Goal: Task Accomplishment & Management: Use online tool/utility

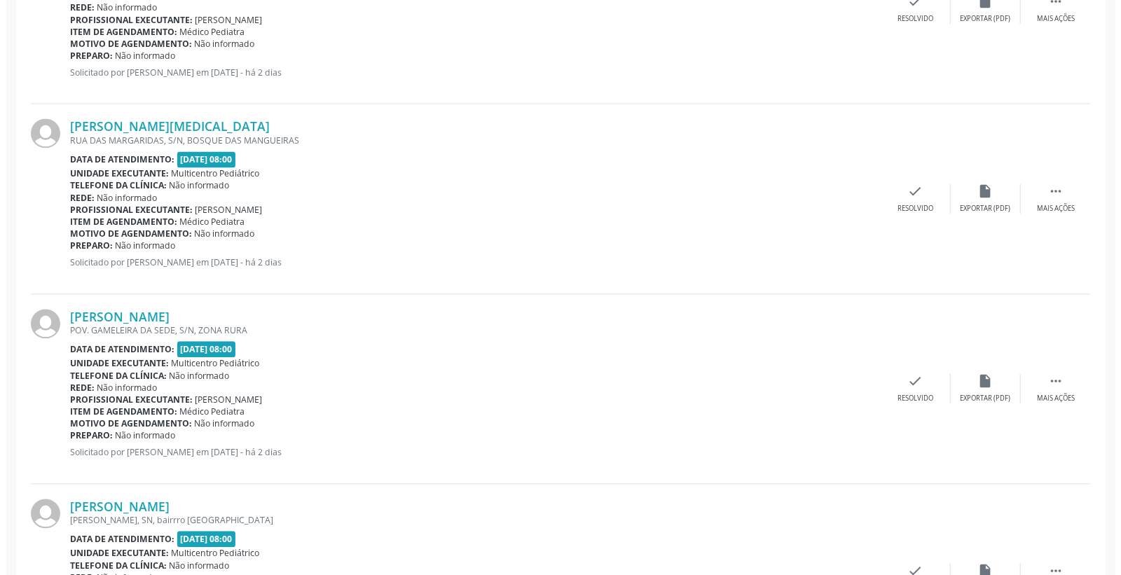
scroll to position [1974, 0]
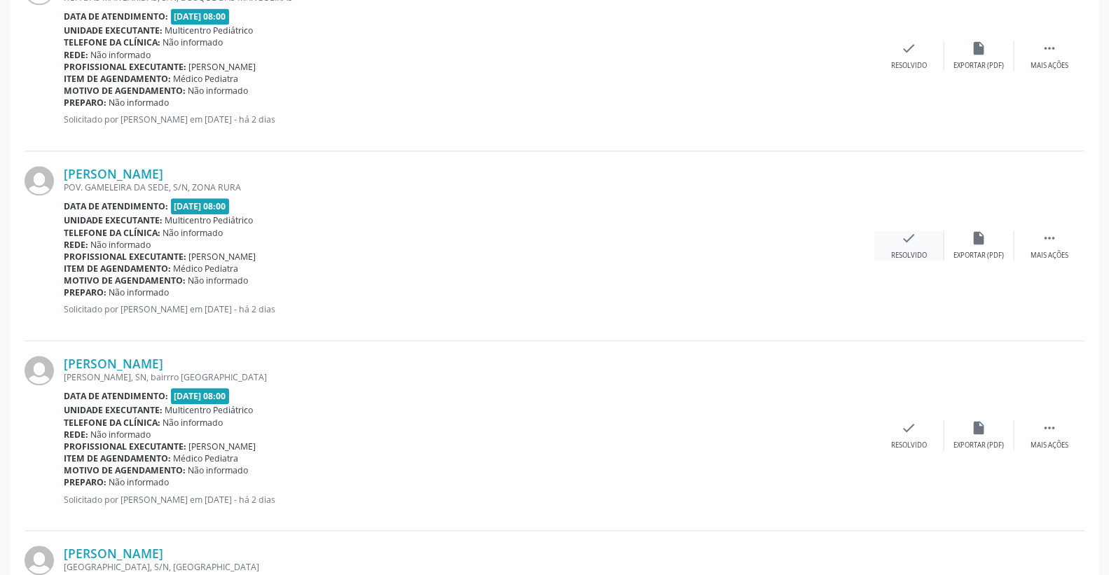
click at [913, 235] on icon "check" at bounding box center [909, 237] width 15 height 15
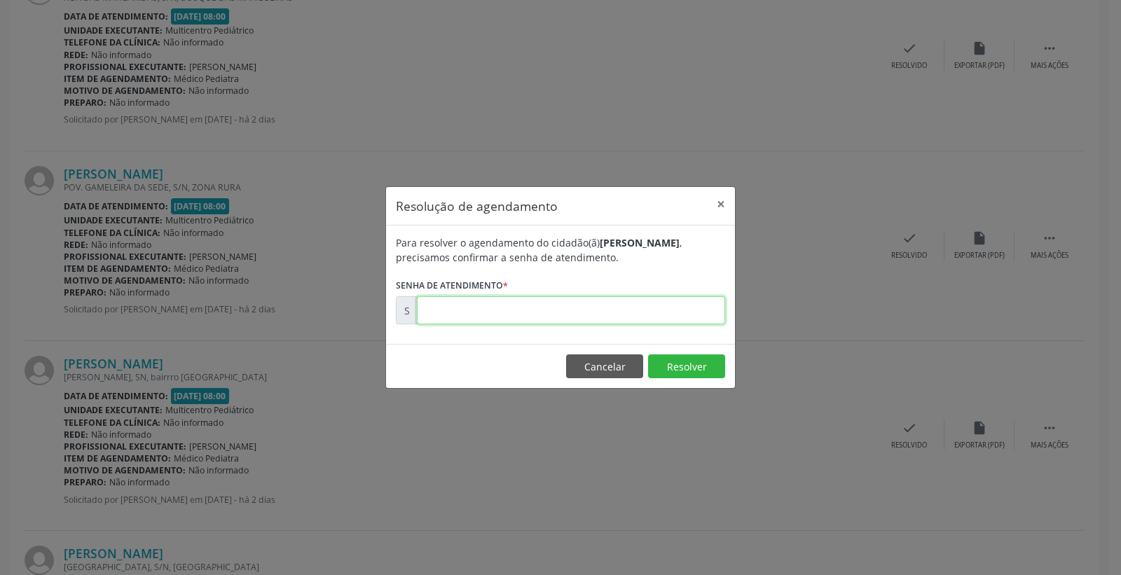
click at [695, 302] on input "text" at bounding box center [571, 310] width 308 height 28
type input "00000175"
click at [605, 375] on button "Cancelar" at bounding box center [604, 366] width 77 height 24
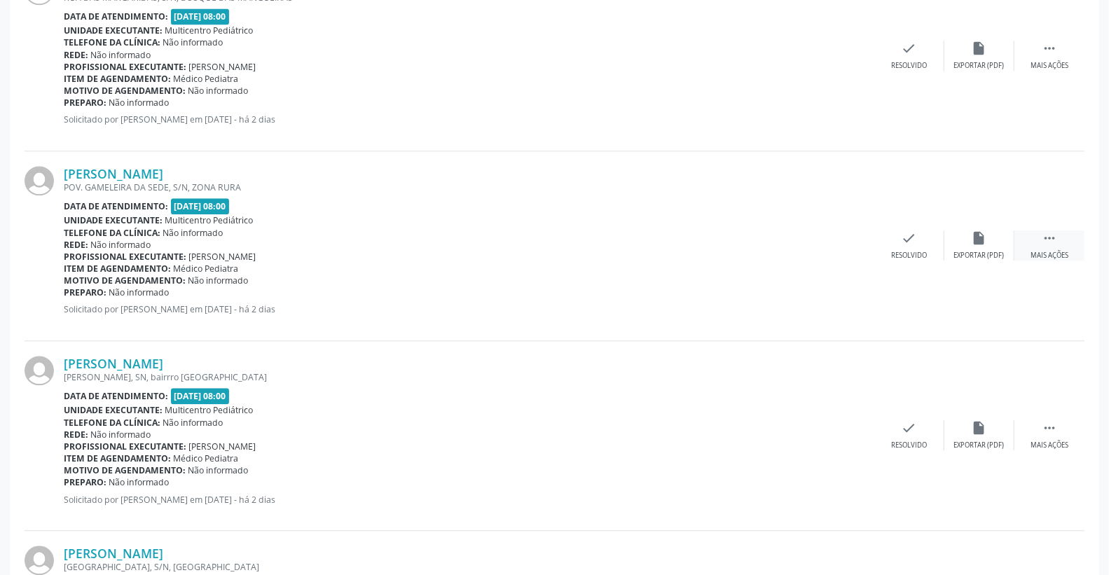
click at [1052, 237] on icon "" at bounding box center [1049, 237] width 15 height 15
click at [825, 244] on div "print Imprimir" at bounding box center [839, 245] width 70 height 30
click at [694, 243] on icon "check" at bounding box center [698, 237] width 15 height 15
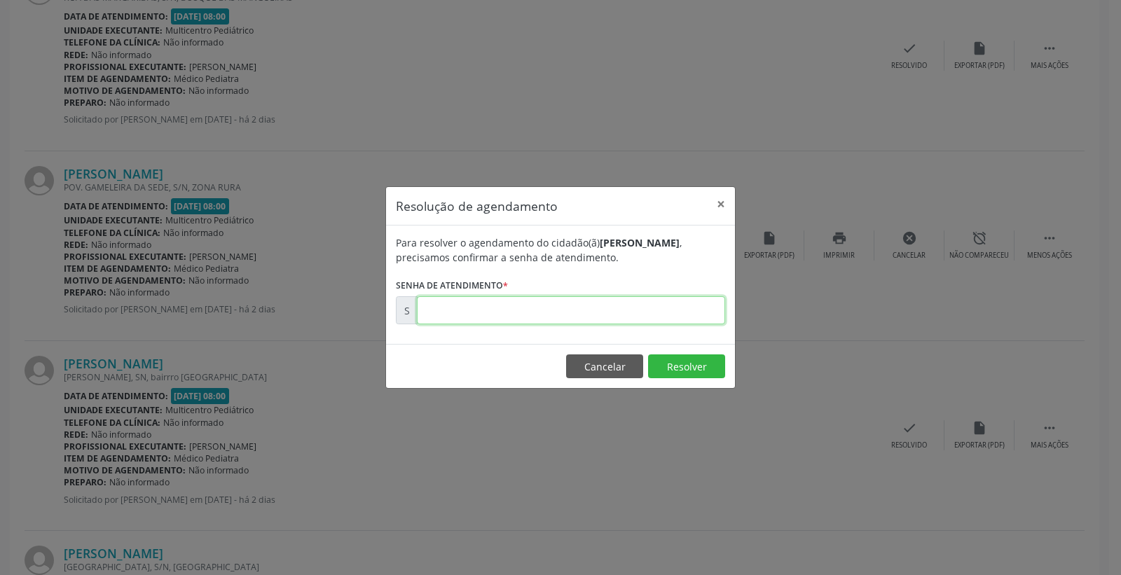
paste input "00175905"
type input "00175905"
click at [692, 370] on button "Resolver" at bounding box center [686, 366] width 77 height 24
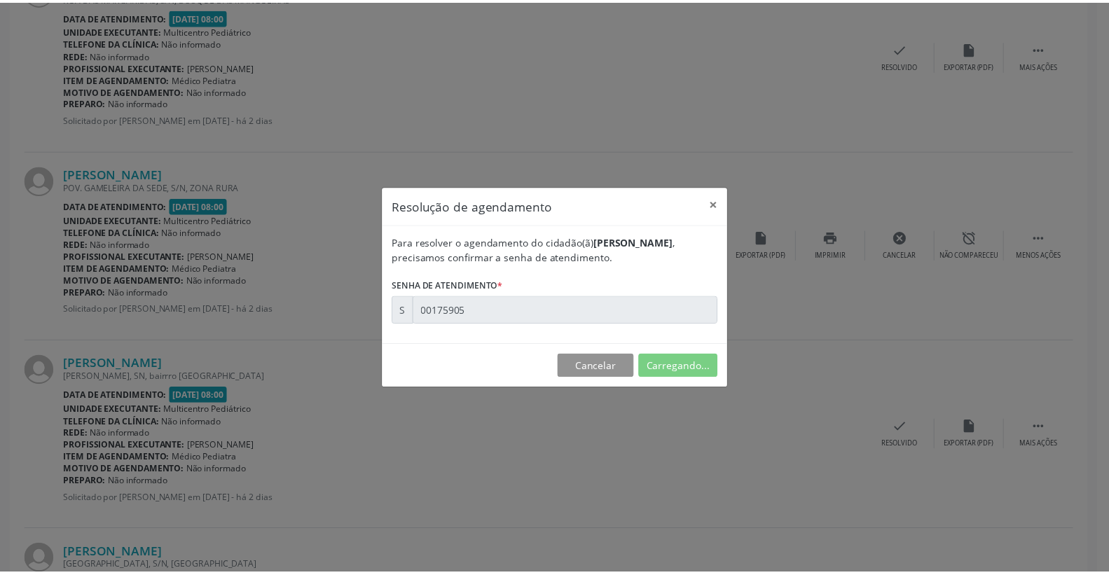
scroll to position [0, 0]
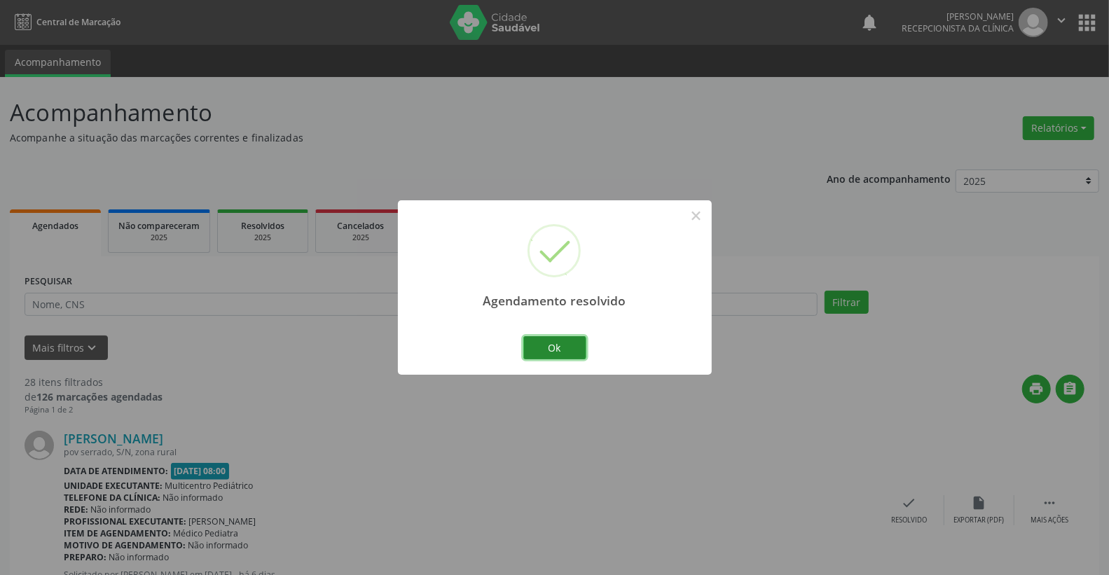
click at [574, 336] on button "Ok" at bounding box center [554, 348] width 63 height 24
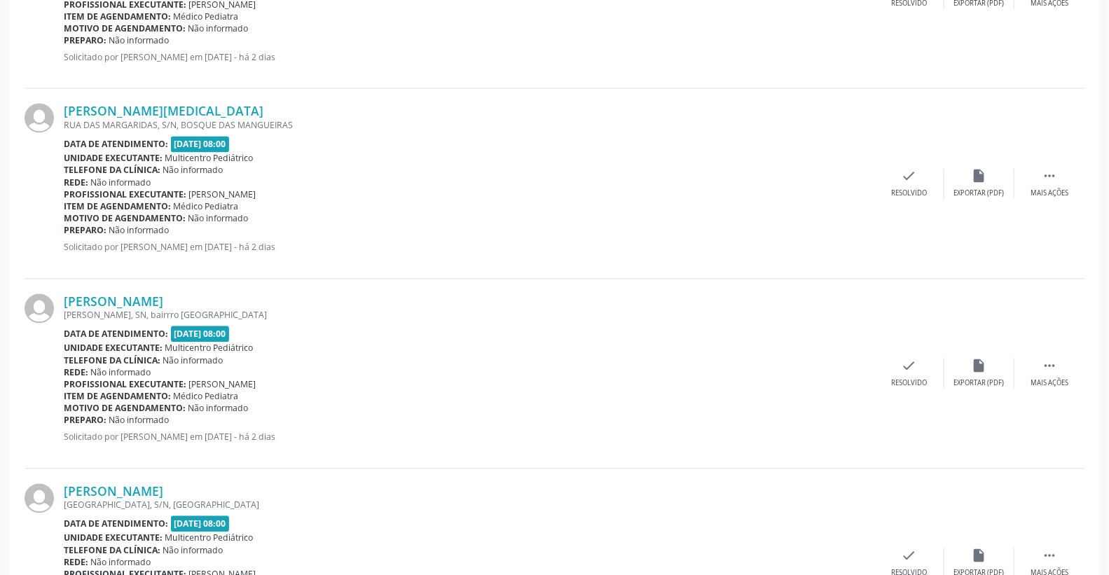
scroll to position [1946, 0]
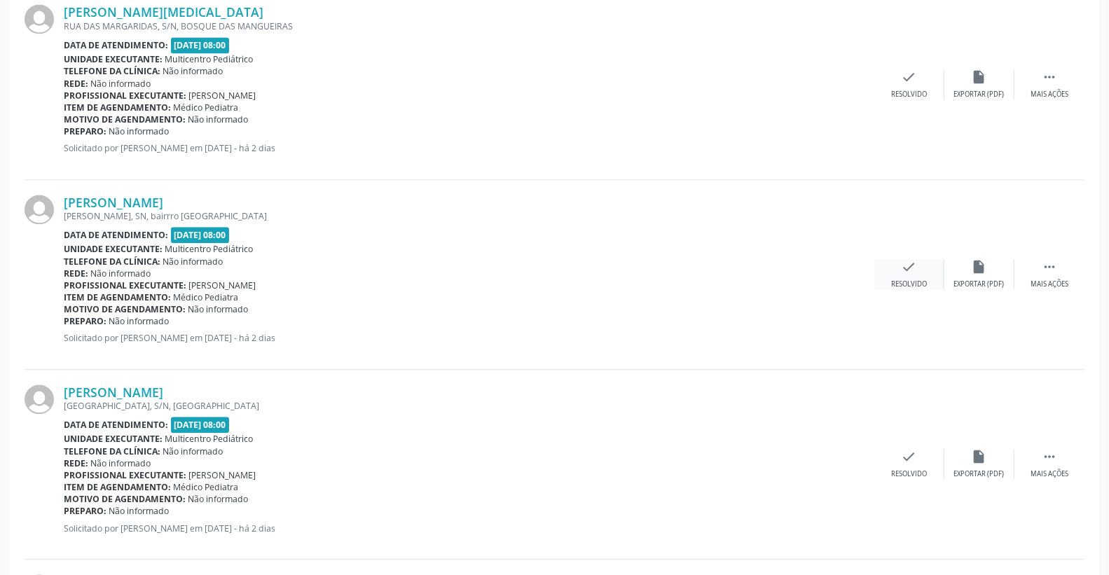
click at [902, 273] on icon "check" at bounding box center [909, 266] width 15 height 15
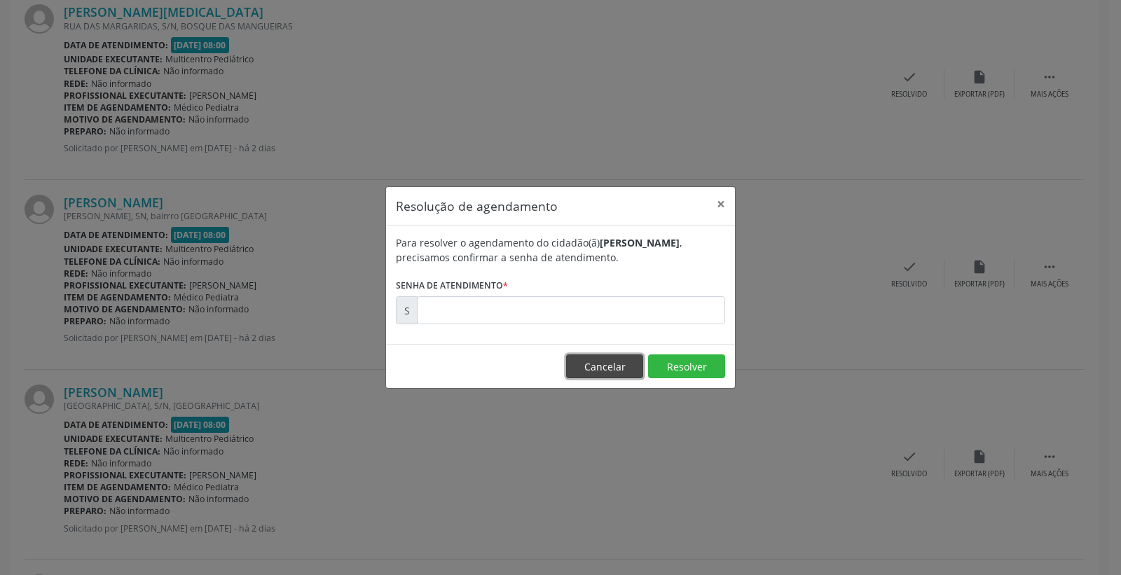
click at [589, 366] on button "Cancelar" at bounding box center [604, 366] width 77 height 24
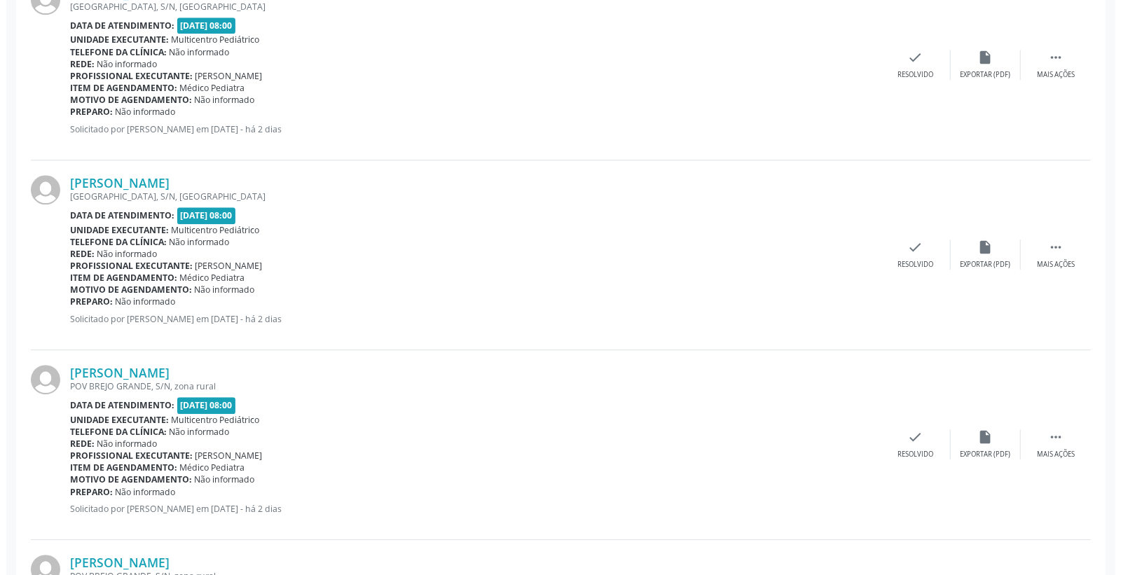
scroll to position [2413, 0]
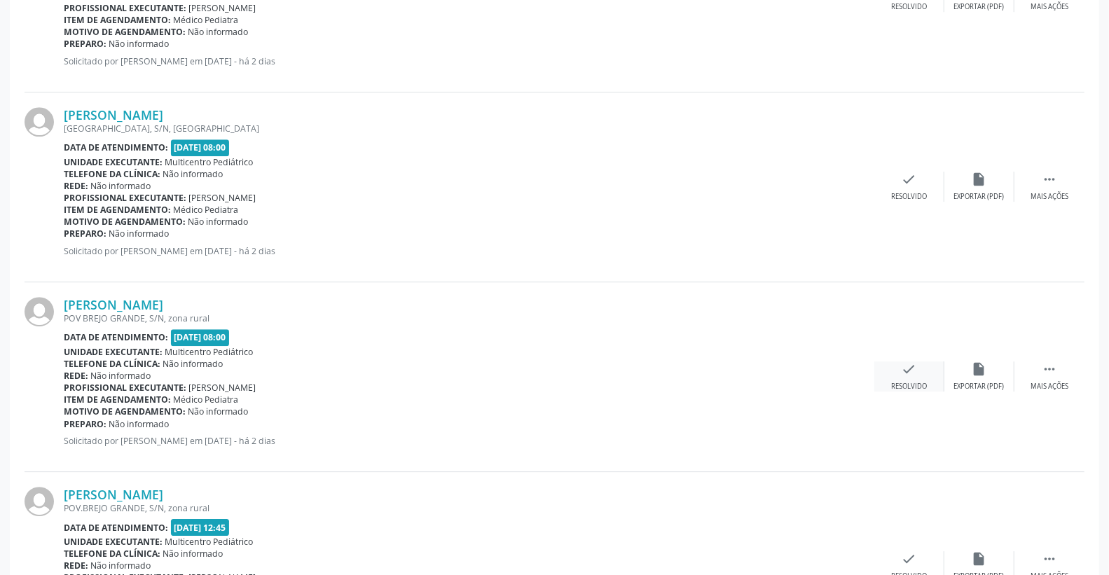
click at [906, 372] on icon "check" at bounding box center [909, 368] width 15 height 15
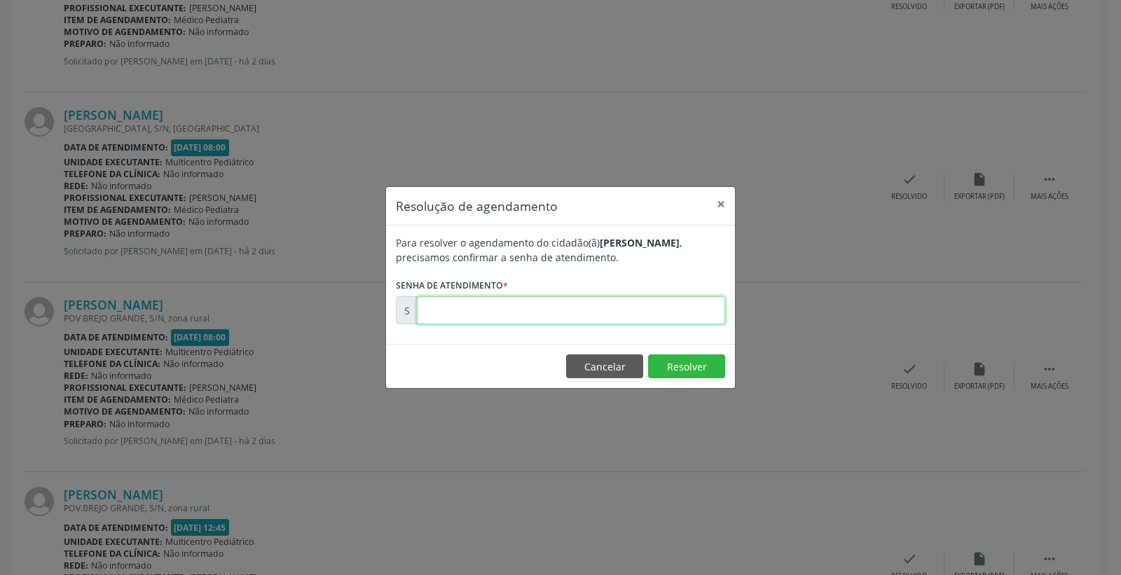
click at [631, 306] on input "text" at bounding box center [571, 310] width 308 height 28
type input "00175931"
click at [669, 365] on button "Resolver" at bounding box center [686, 366] width 77 height 24
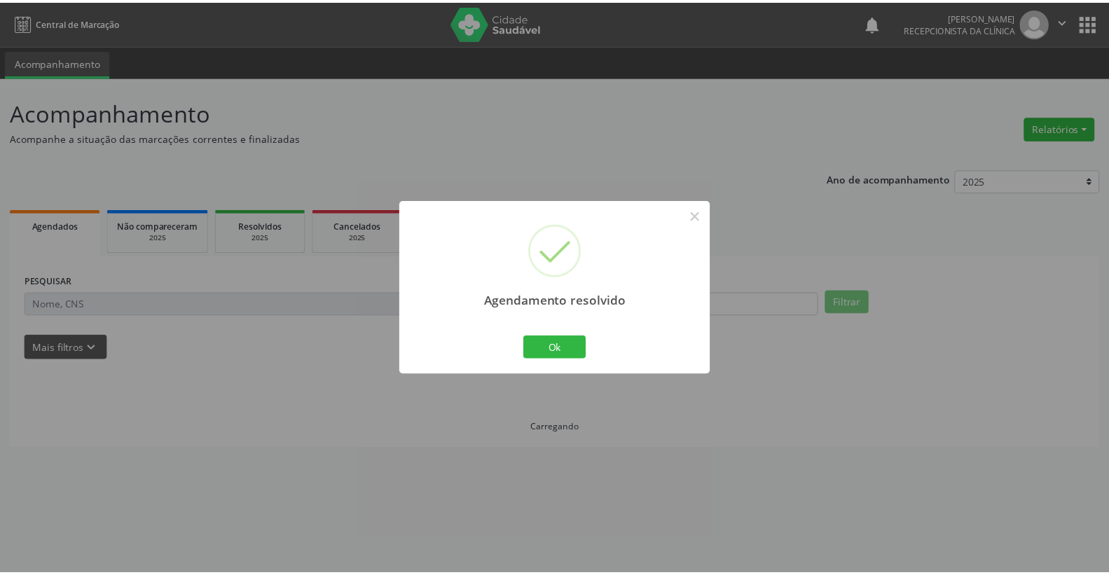
scroll to position [0, 0]
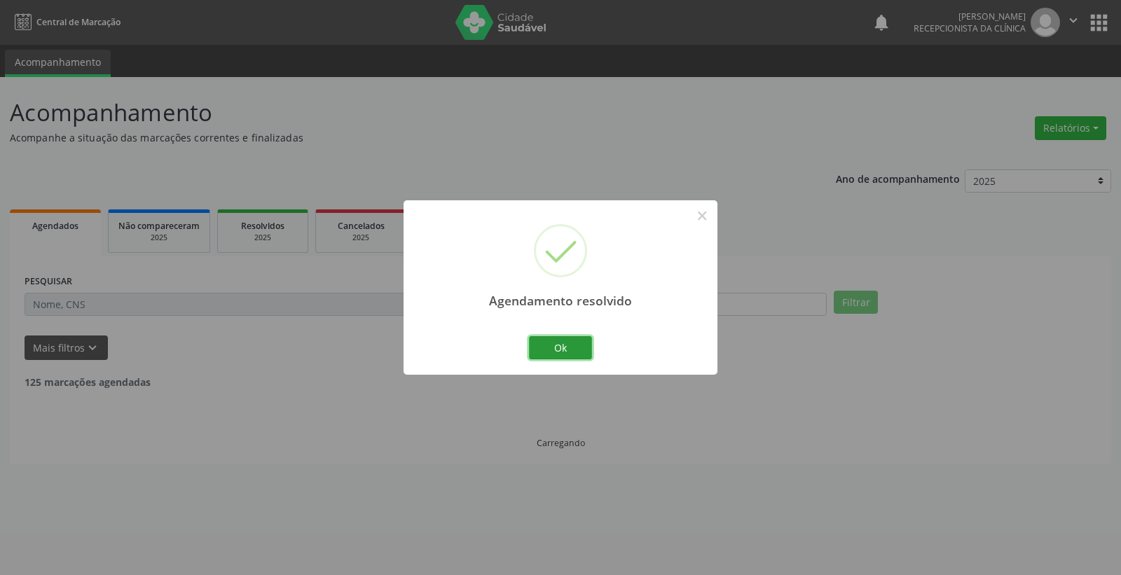
click at [557, 347] on button "Ok" at bounding box center [560, 348] width 63 height 24
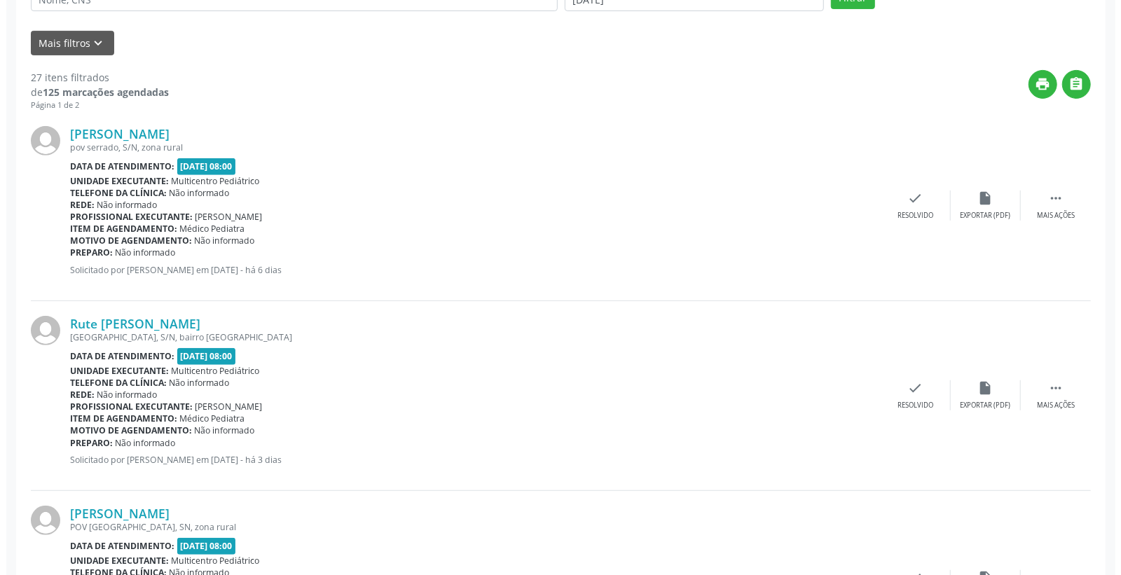
scroll to position [389, 0]
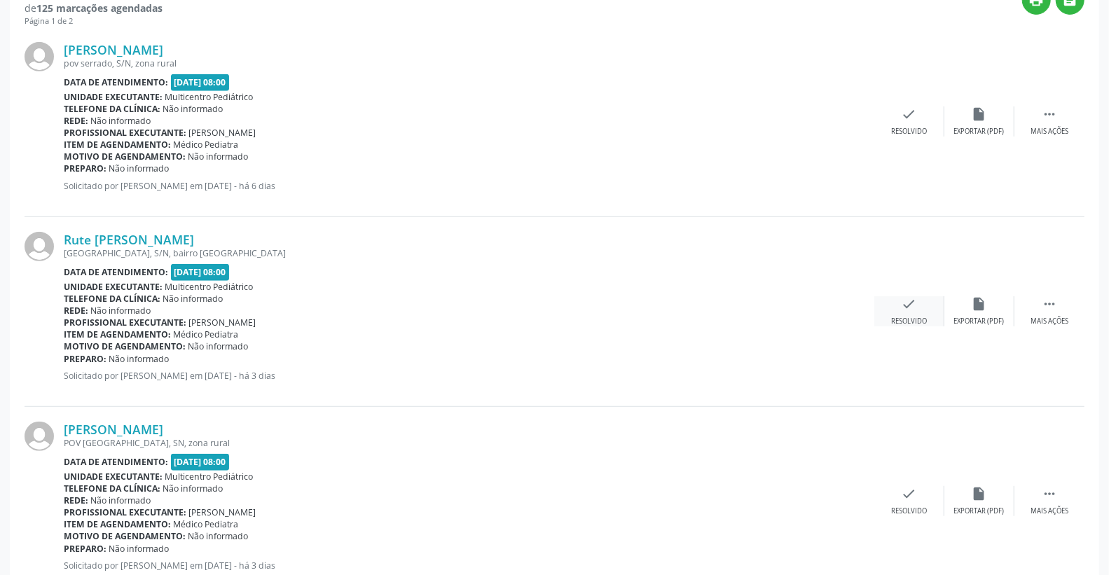
click at [914, 310] on icon "check" at bounding box center [909, 303] width 15 height 15
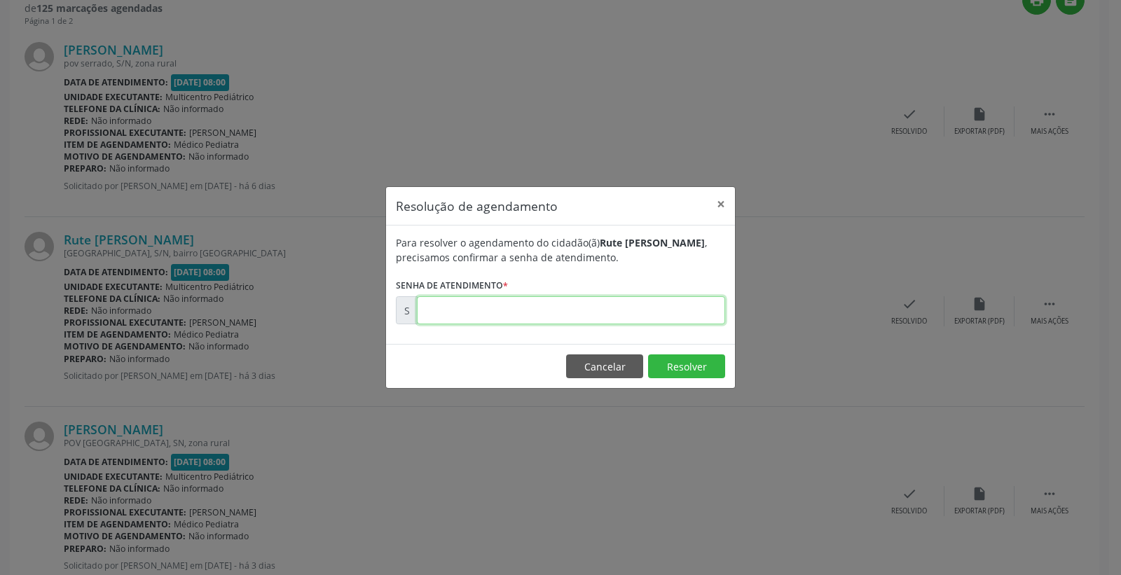
click at [675, 312] on input "text" at bounding box center [571, 310] width 308 height 28
type input "00175729"
click at [688, 361] on button "Resolver" at bounding box center [686, 366] width 77 height 24
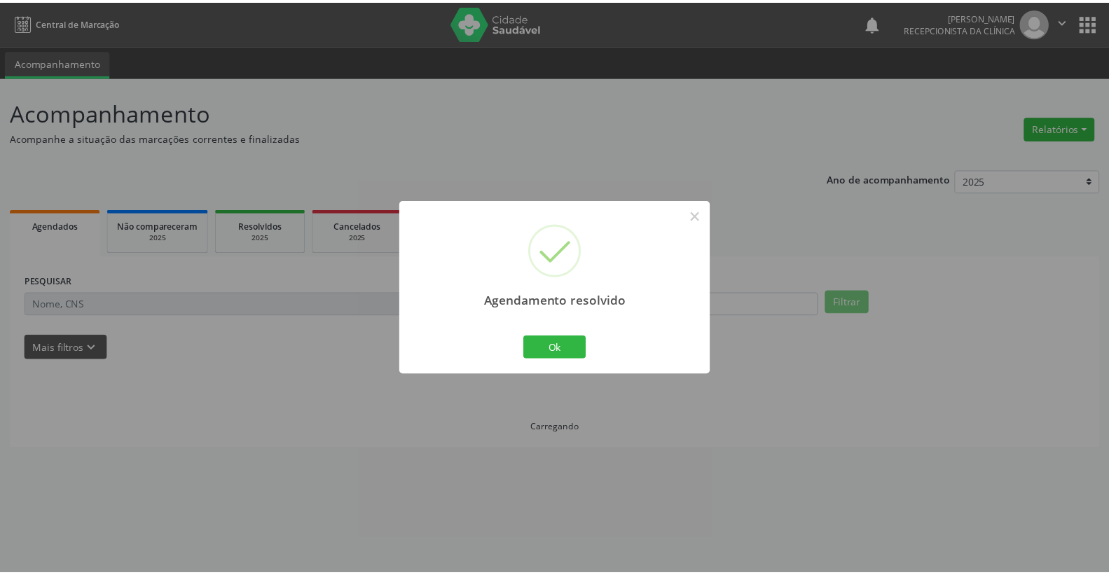
scroll to position [0, 0]
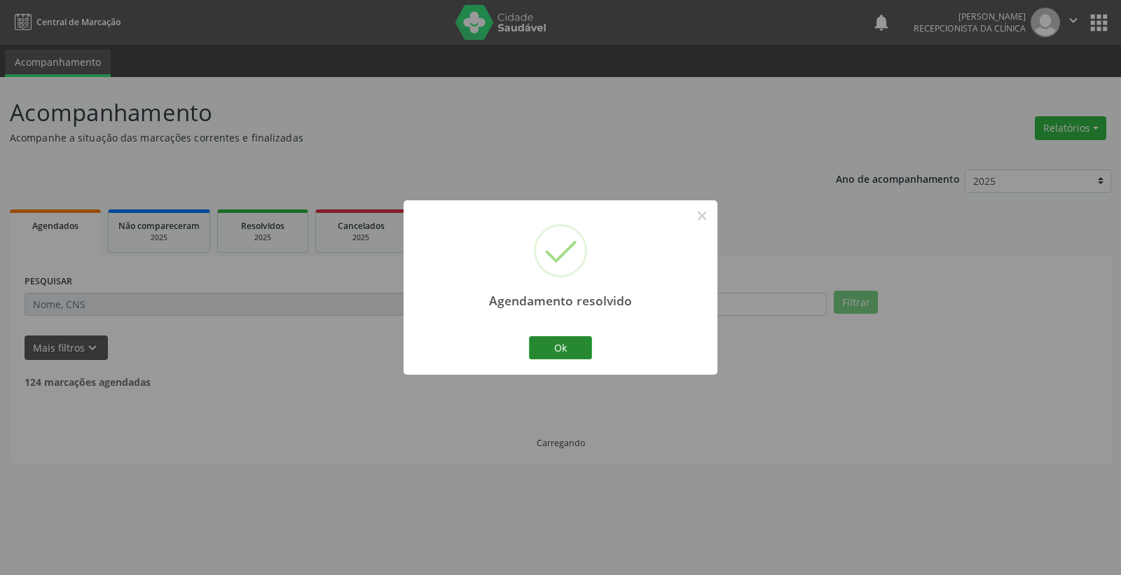
click at [551, 340] on div "Agendamento resolvido × Ok Cancel" at bounding box center [561, 287] width 314 height 174
click at [551, 344] on button "Ok" at bounding box center [560, 348] width 63 height 24
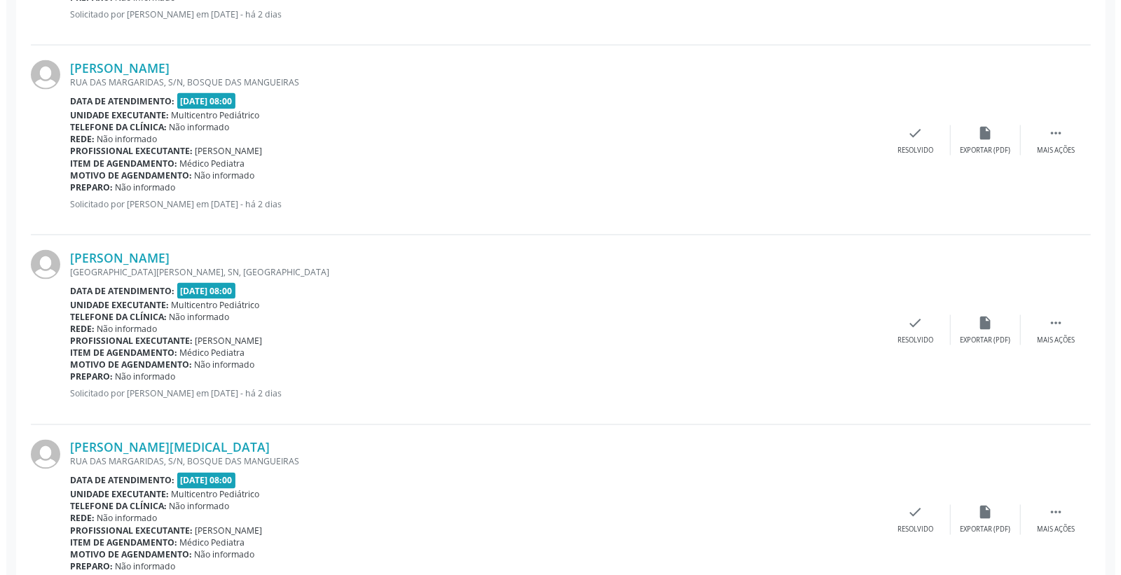
scroll to position [1323, 0]
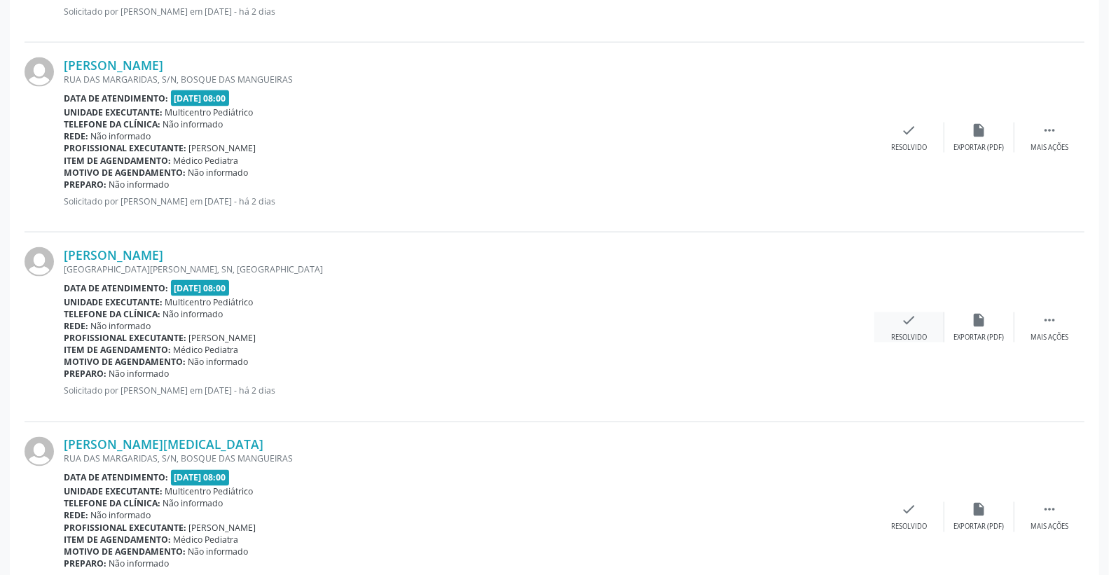
click at [928, 320] on div "check Resolvido" at bounding box center [909, 327] width 70 height 30
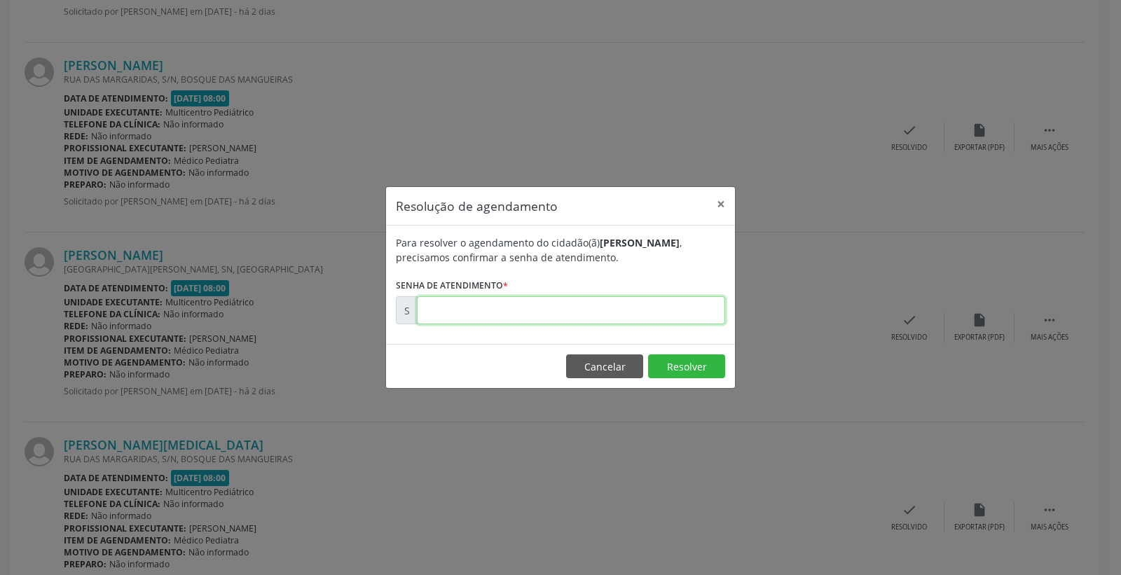
click at [698, 303] on input "text" at bounding box center [571, 310] width 308 height 28
type input "00175902"
click at [652, 381] on footer "Cancelar Resolver" at bounding box center [560, 366] width 349 height 44
click at [677, 368] on button "Resolver" at bounding box center [686, 366] width 77 height 24
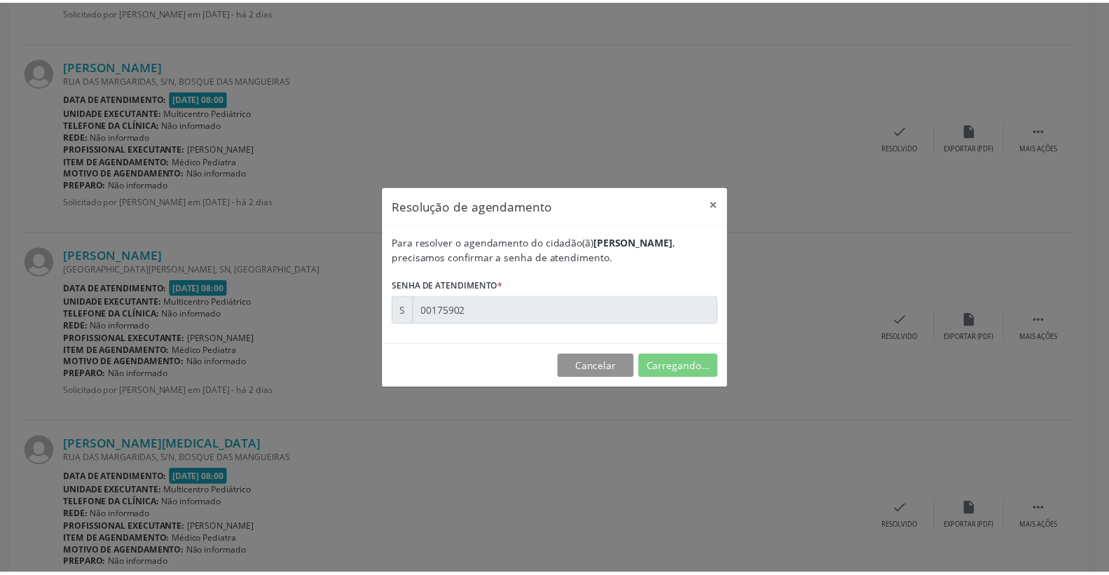
scroll to position [0, 0]
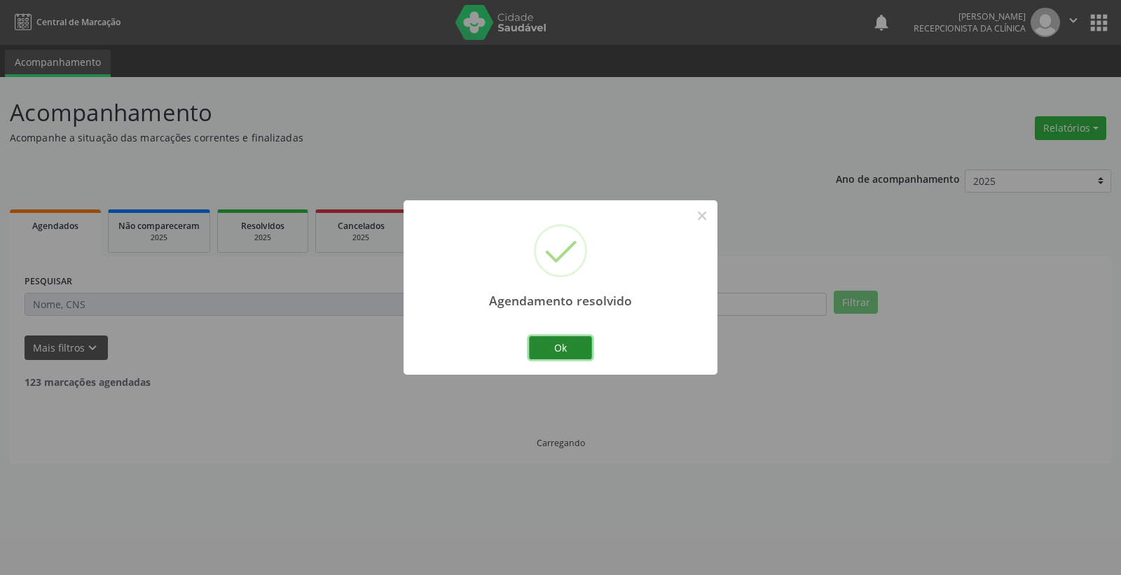
click at [574, 347] on button "Ok" at bounding box center [560, 348] width 63 height 24
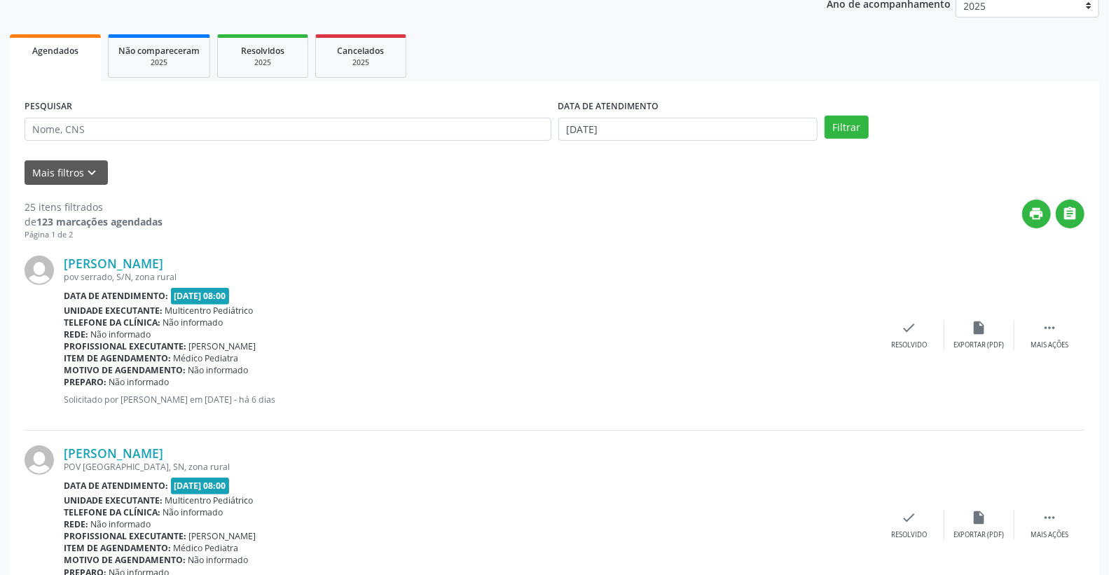
scroll to position [156, 0]
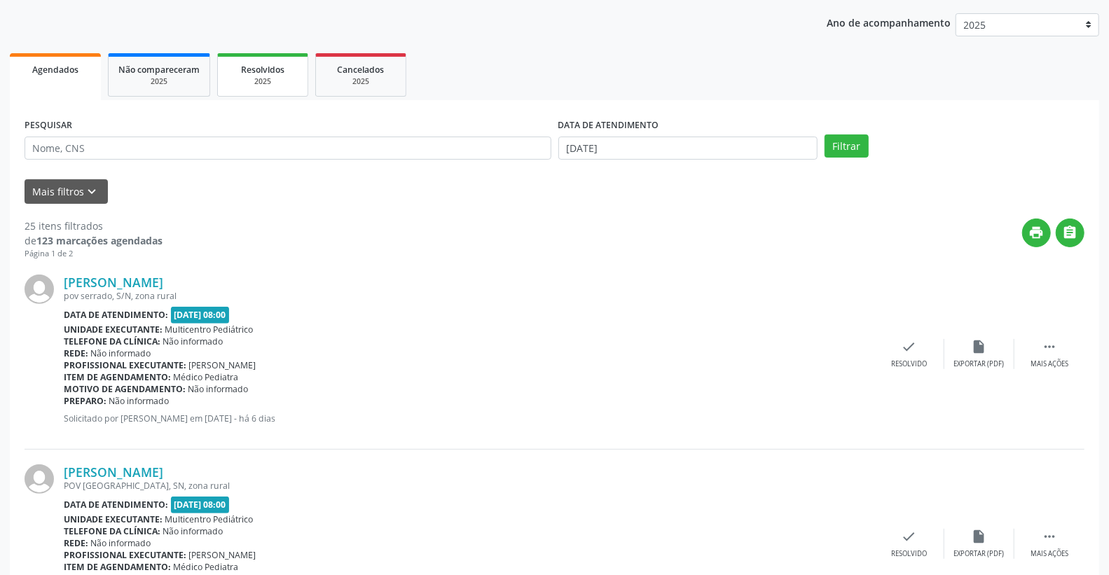
click at [257, 76] on div "2025" at bounding box center [263, 81] width 70 height 11
select select "8"
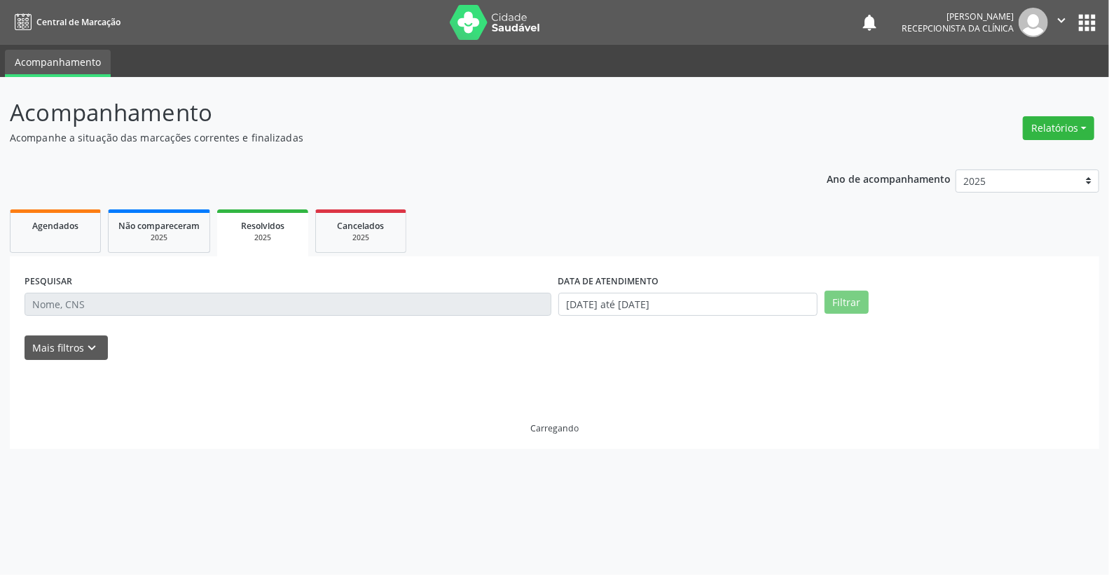
scroll to position [0, 0]
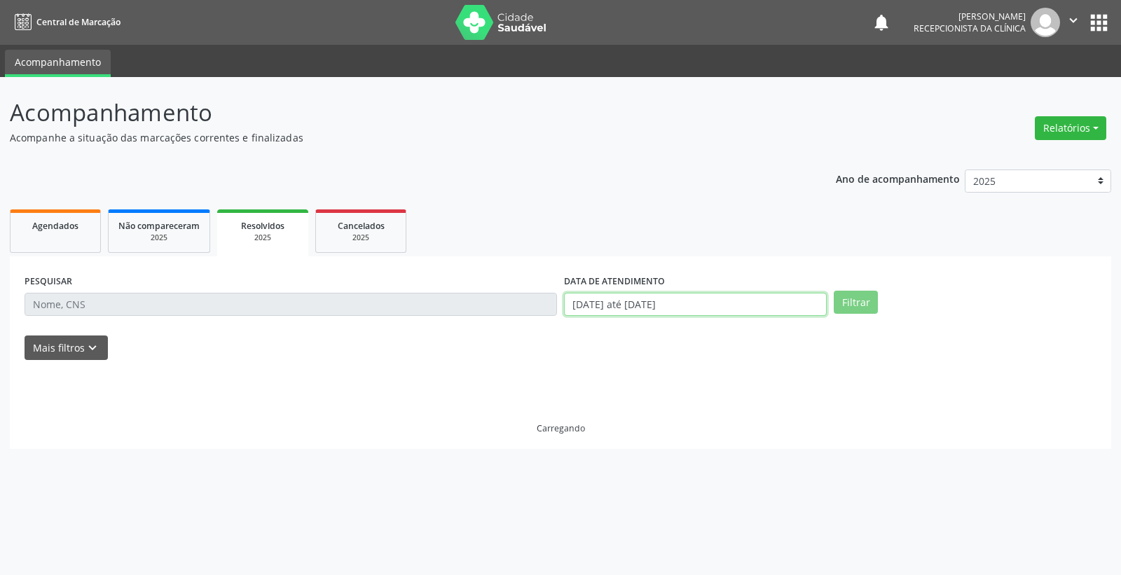
click at [712, 301] on input "[DATE] até [DATE]" at bounding box center [695, 305] width 263 height 24
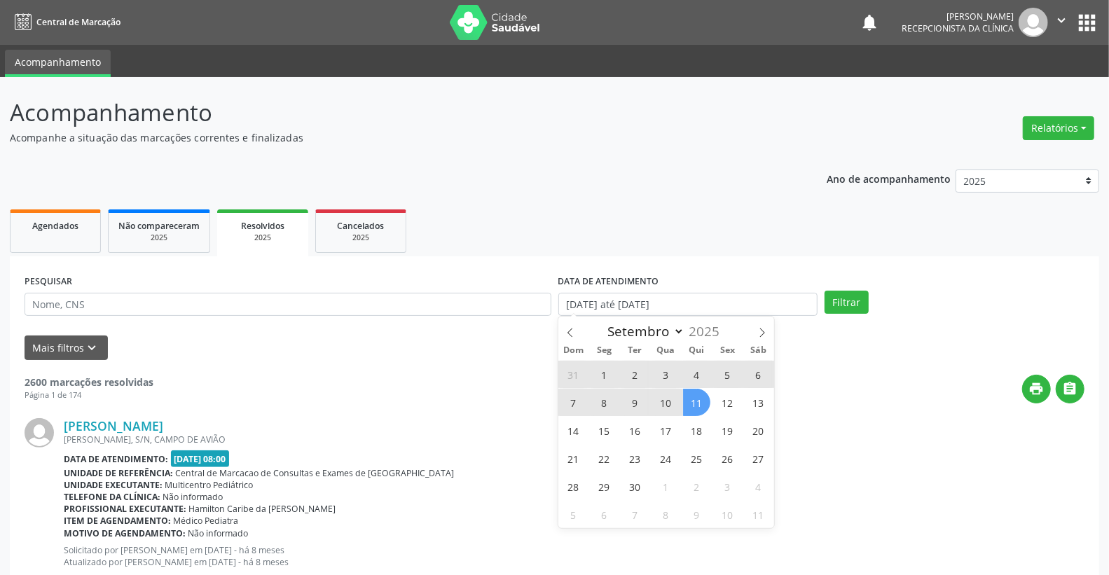
click at [691, 403] on span "11" at bounding box center [696, 402] width 27 height 27
type input "[DATE]"
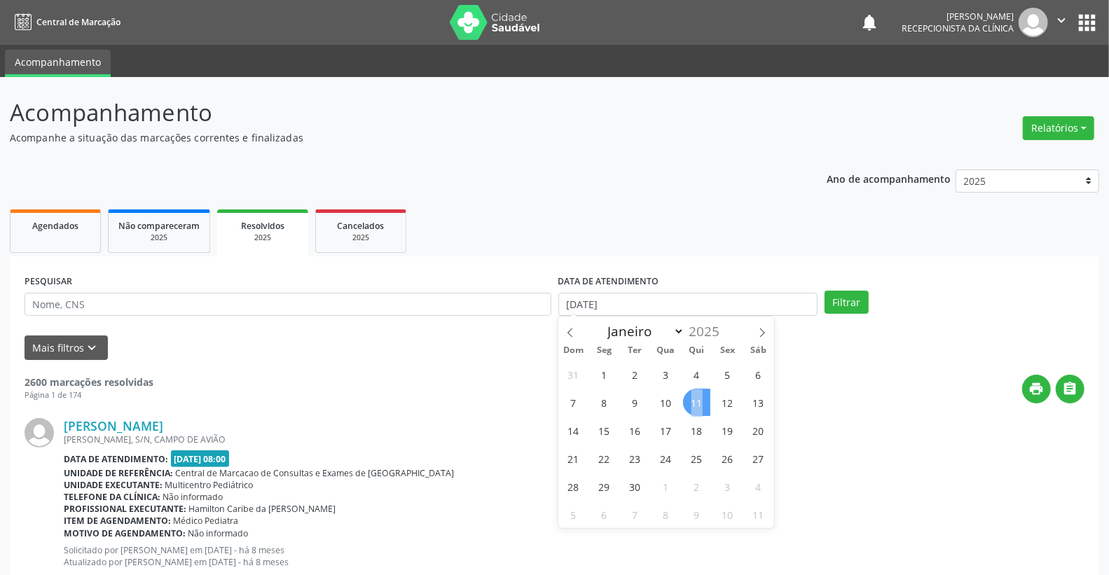
click at [691, 403] on span "11" at bounding box center [696, 402] width 27 height 27
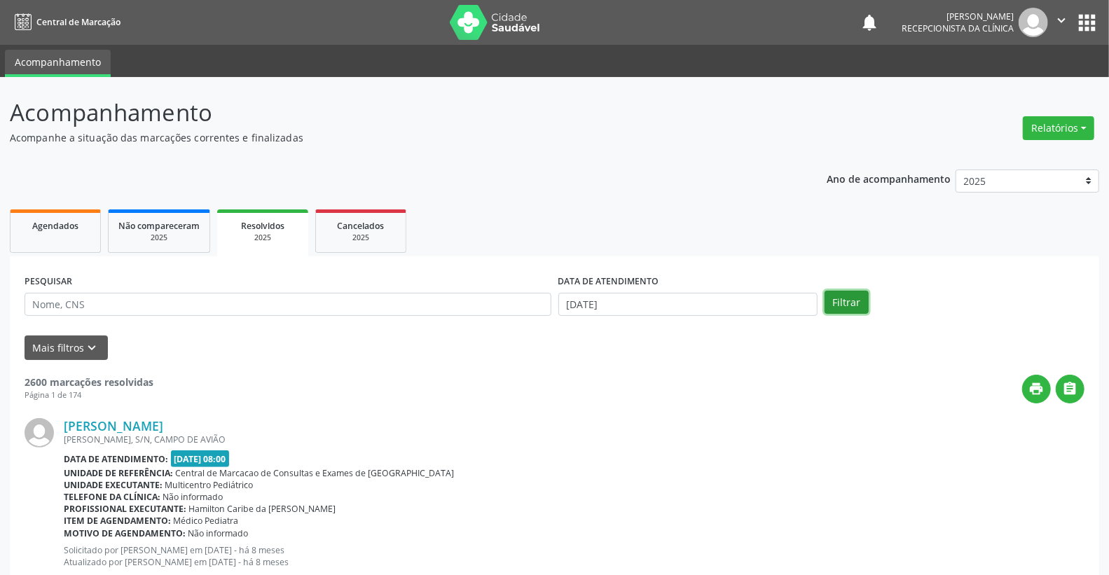
click at [846, 299] on button "Filtrar" at bounding box center [847, 303] width 44 height 24
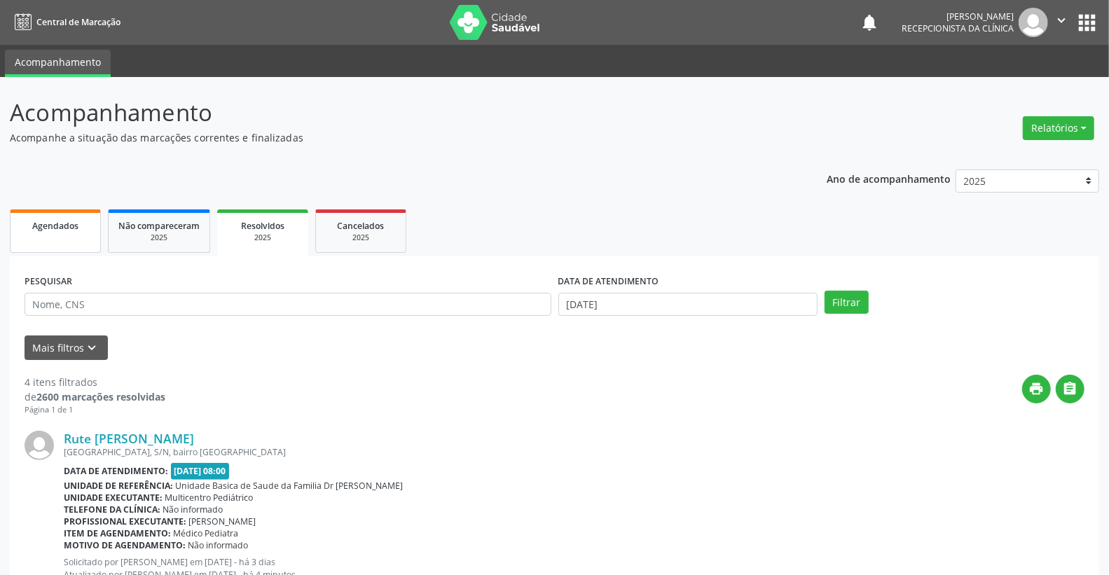
click at [46, 237] on link "Agendados" at bounding box center [55, 230] width 91 height 43
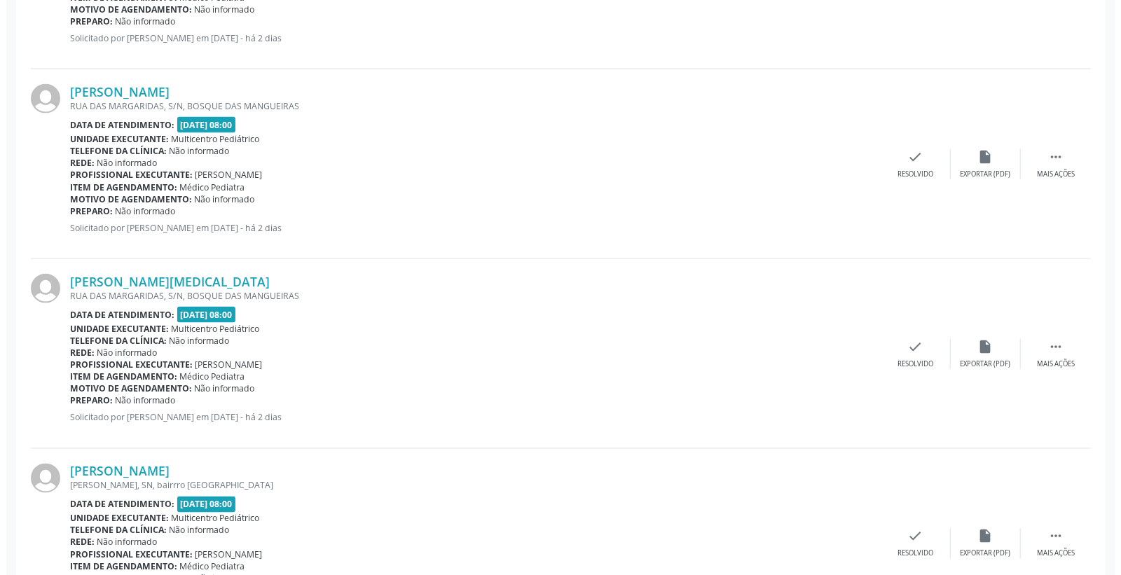
scroll to position [1401, 0]
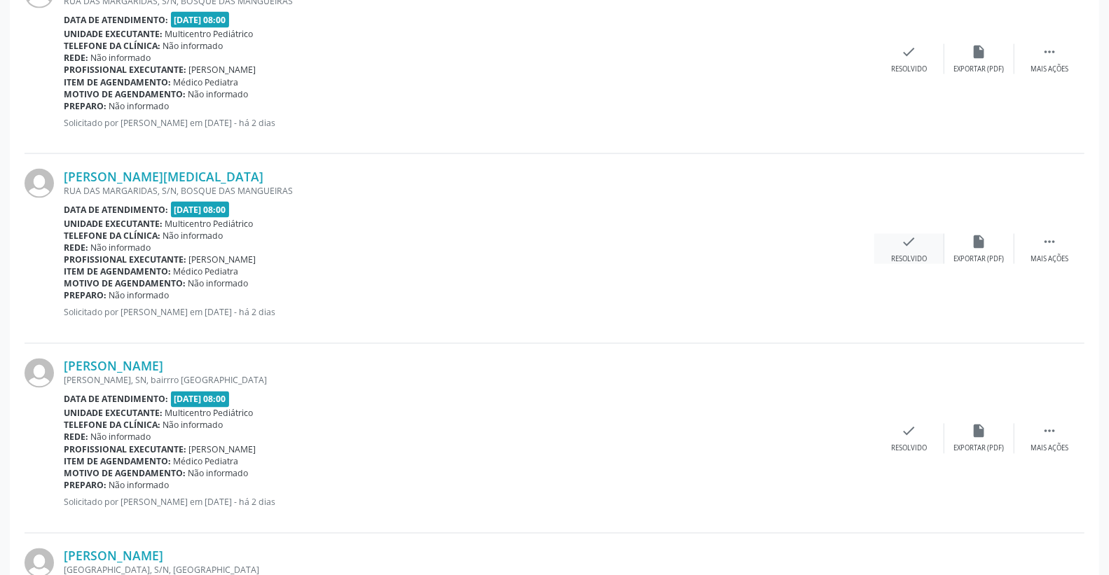
click at [904, 258] on div "Resolvido" at bounding box center [909, 259] width 36 height 10
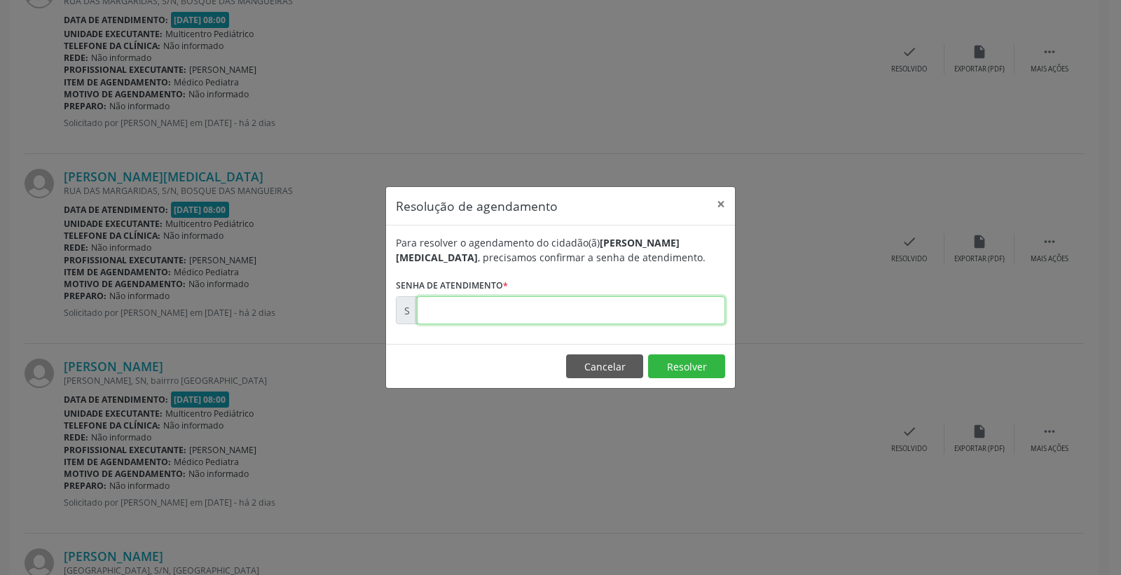
click at [689, 308] on input "text" at bounding box center [571, 310] width 308 height 28
type input "00175904"
click at [689, 364] on button "Resolver" at bounding box center [686, 366] width 77 height 24
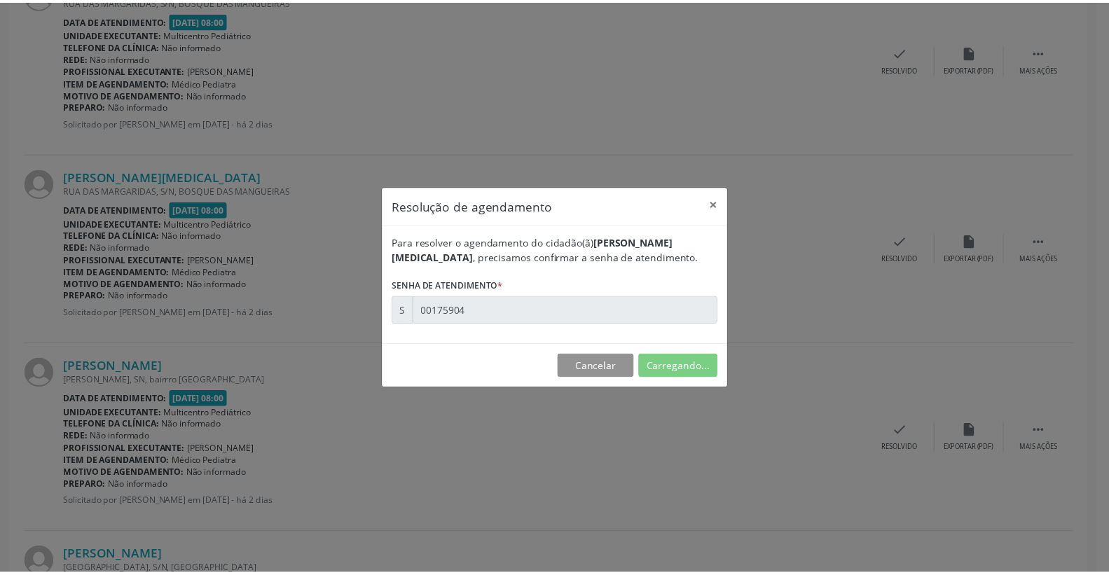
scroll to position [0, 0]
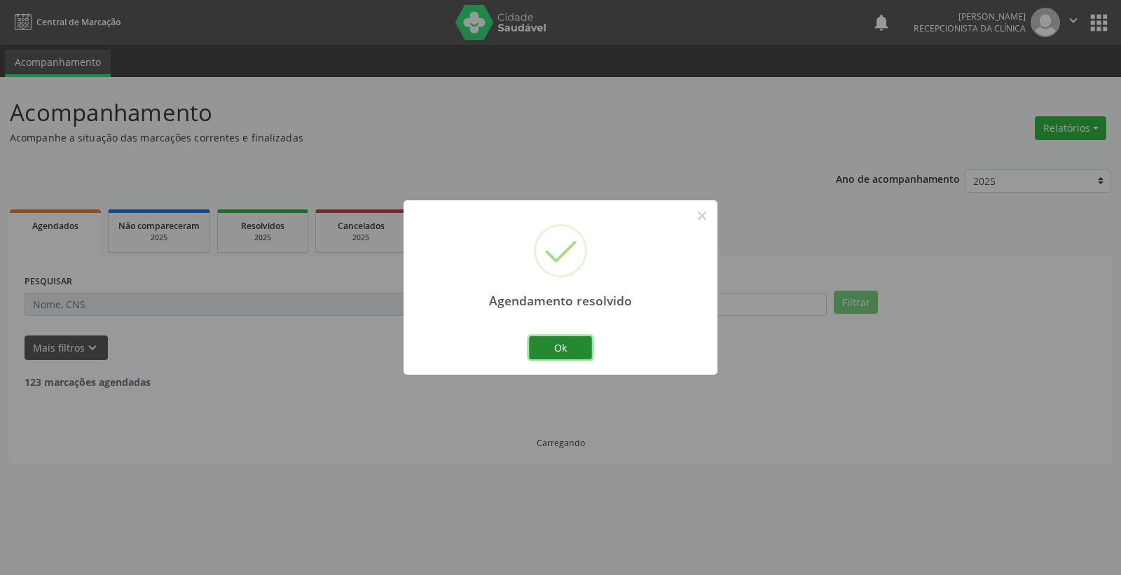
click at [568, 339] on button "Ok" at bounding box center [560, 348] width 63 height 24
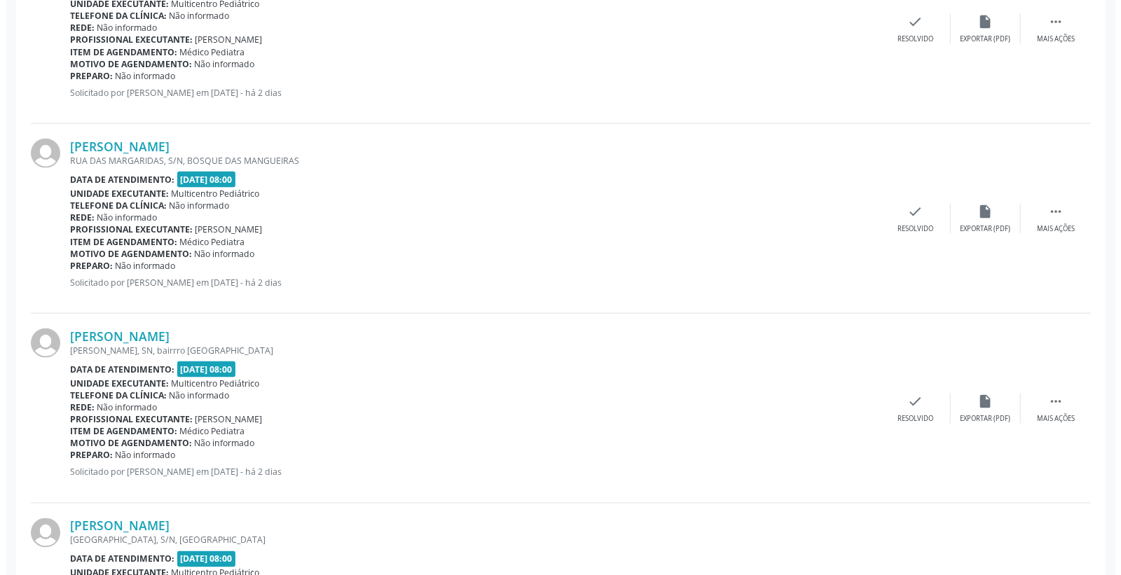
scroll to position [1245, 0]
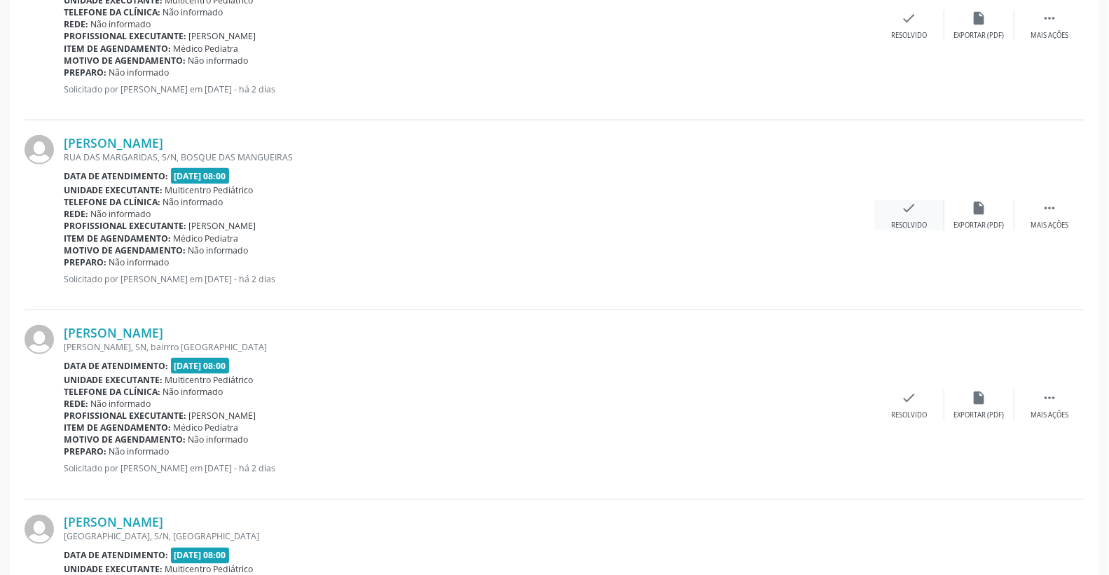
click at [919, 213] on div "check Resolvido" at bounding box center [909, 215] width 70 height 30
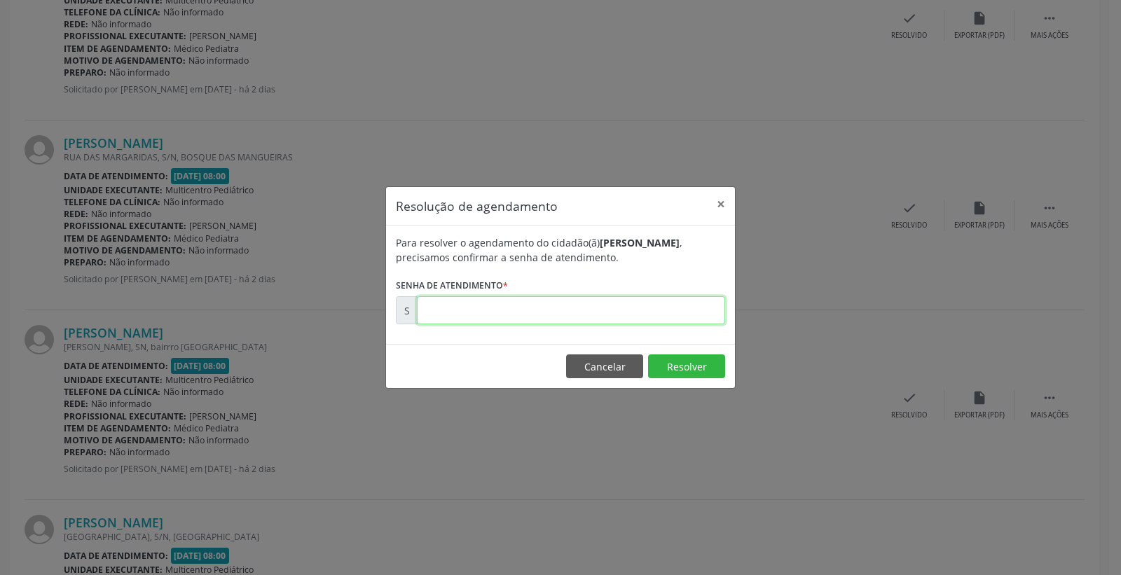
click at [689, 303] on input "text" at bounding box center [571, 310] width 308 height 28
type input "00175901"
click at [675, 371] on button "Resolver" at bounding box center [686, 366] width 77 height 24
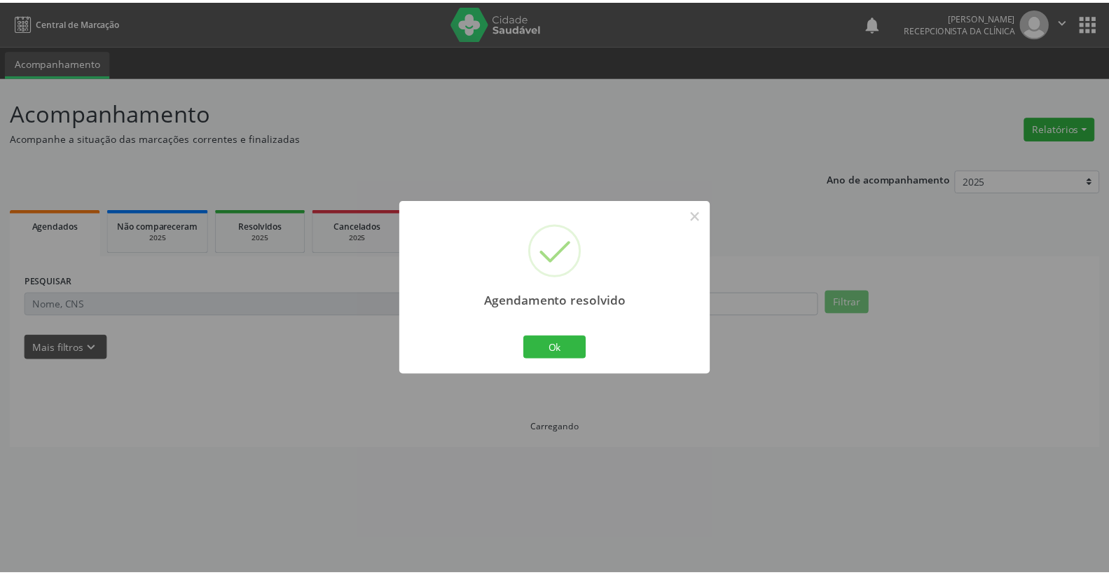
scroll to position [0, 0]
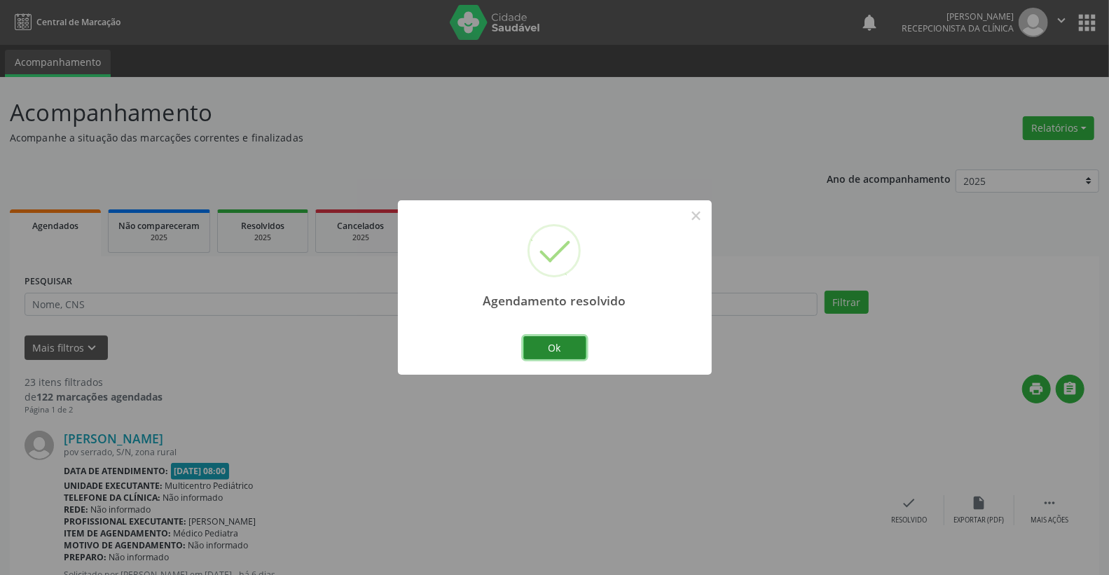
click at [573, 345] on button "Ok" at bounding box center [554, 348] width 63 height 24
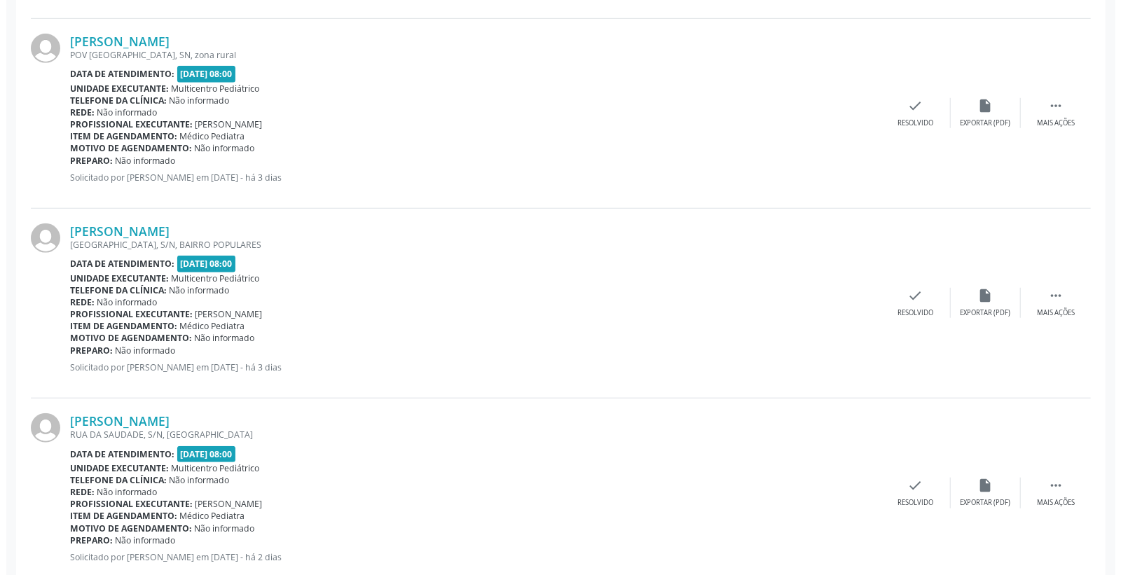
scroll to position [622, 0]
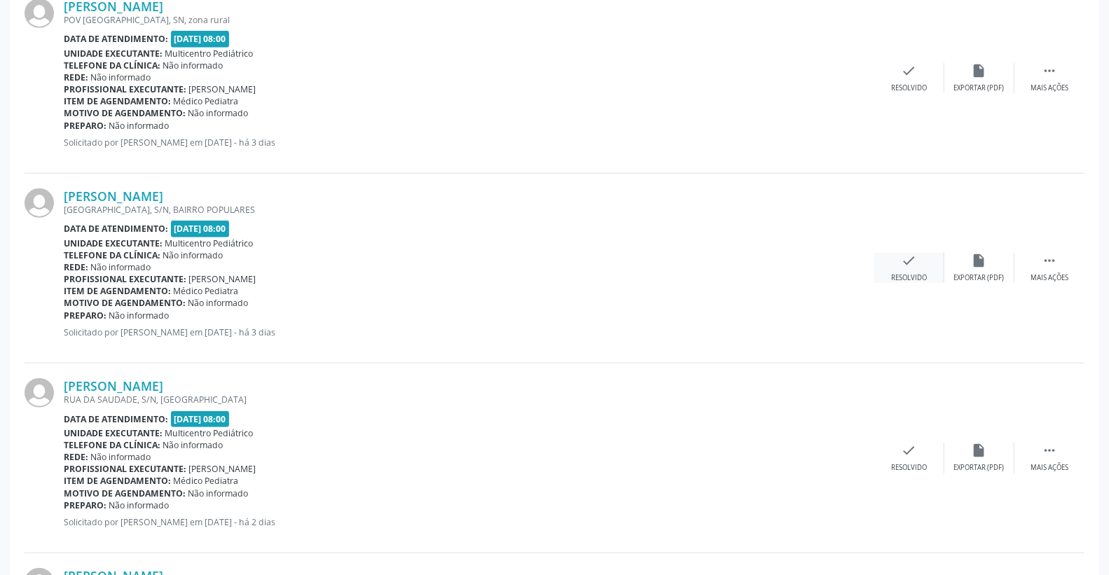
click at [919, 255] on div "check Resolvido" at bounding box center [909, 268] width 70 height 30
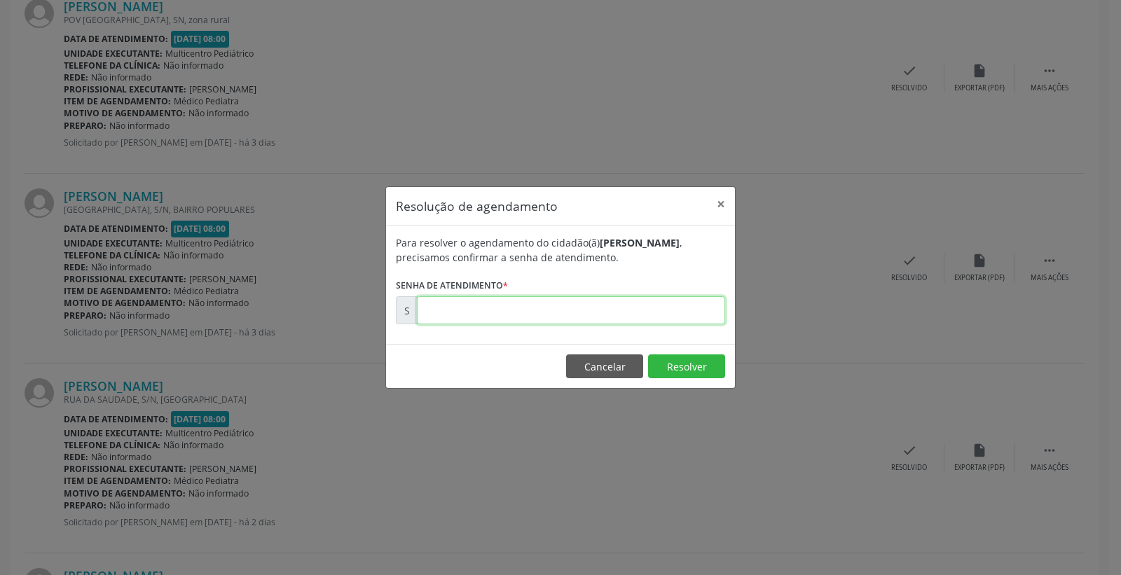
click at [659, 315] on input "text" at bounding box center [571, 310] width 308 height 28
click at [625, 368] on button "Cancelar" at bounding box center [604, 366] width 77 height 24
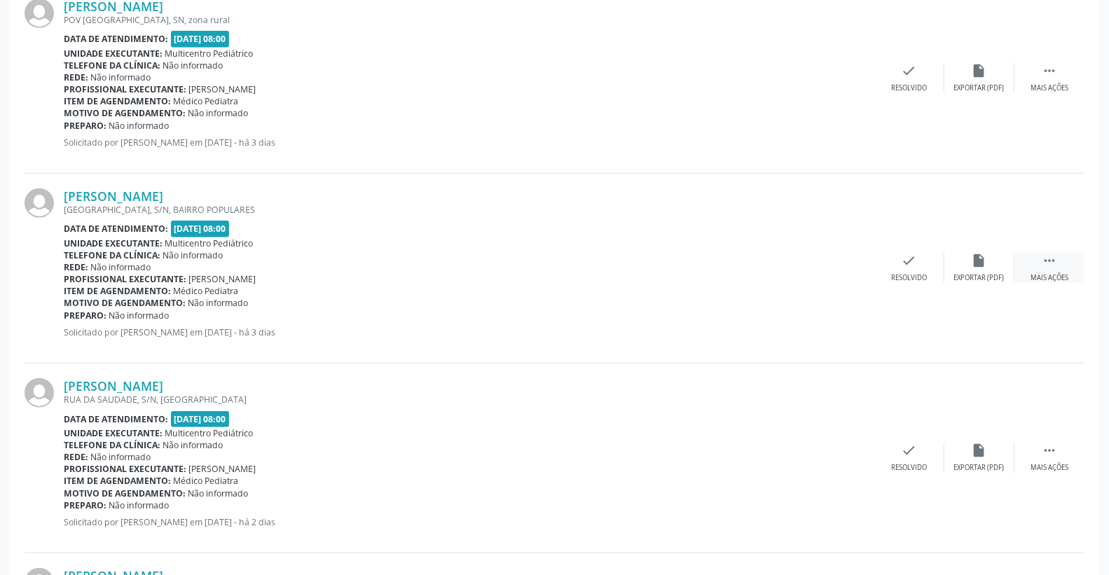
click at [1061, 261] on div " Mais ações" at bounding box center [1049, 268] width 70 height 30
click at [845, 263] on icon "print" at bounding box center [839, 260] width 15 height 15
click at [708, 256] on div "check Resolvido" at bounding box center [699, 268] width 70 height 30
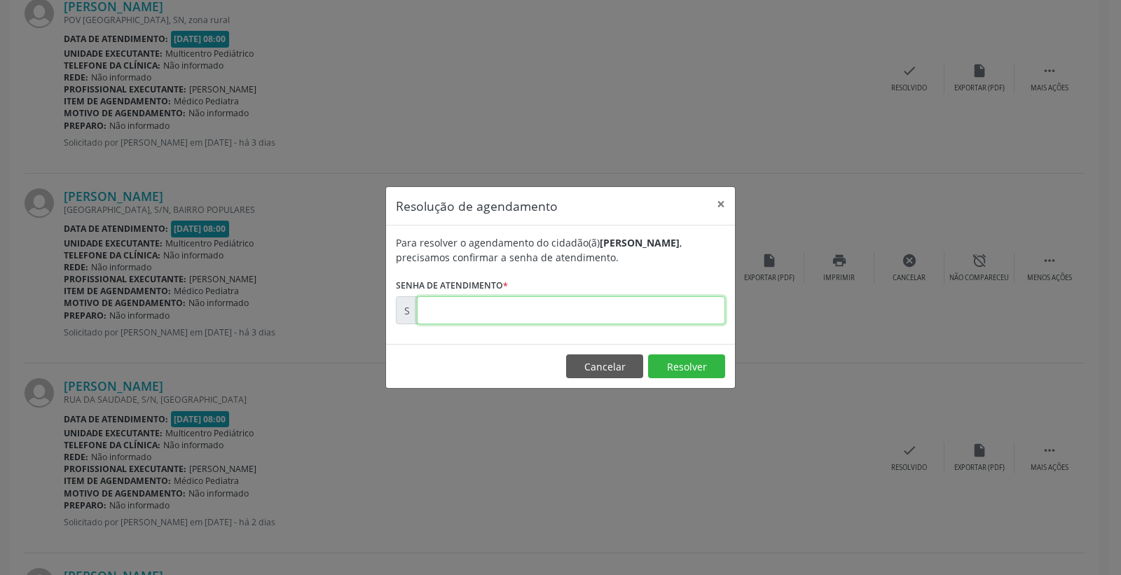
paste input "00175824"
type input "00175824"
click at [684, 370] on button "Resolver" at bounding box center [686, 366] width 77 height 24
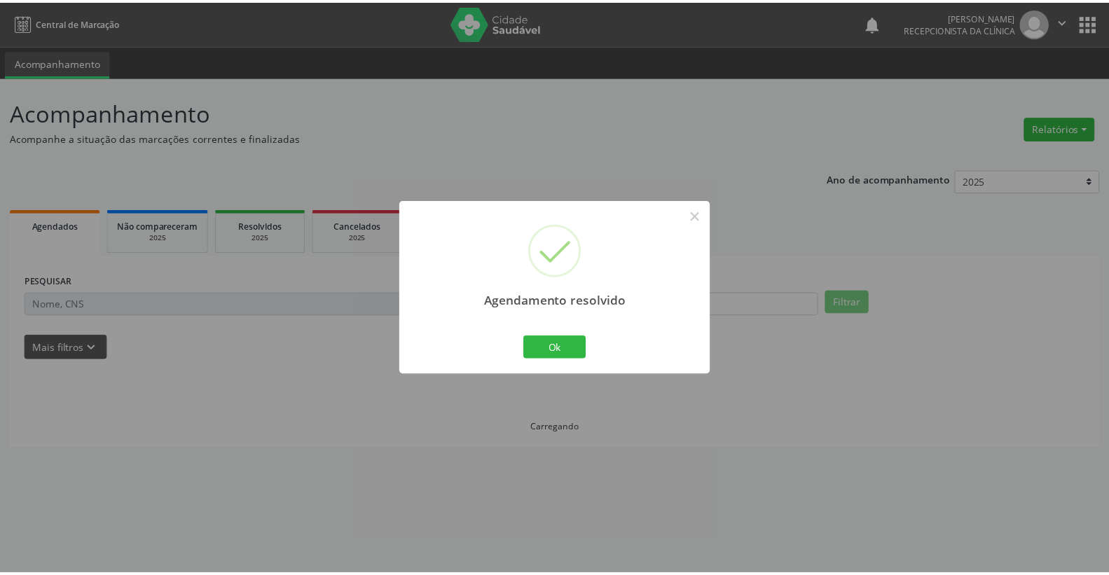
scroll to position [0, 0]
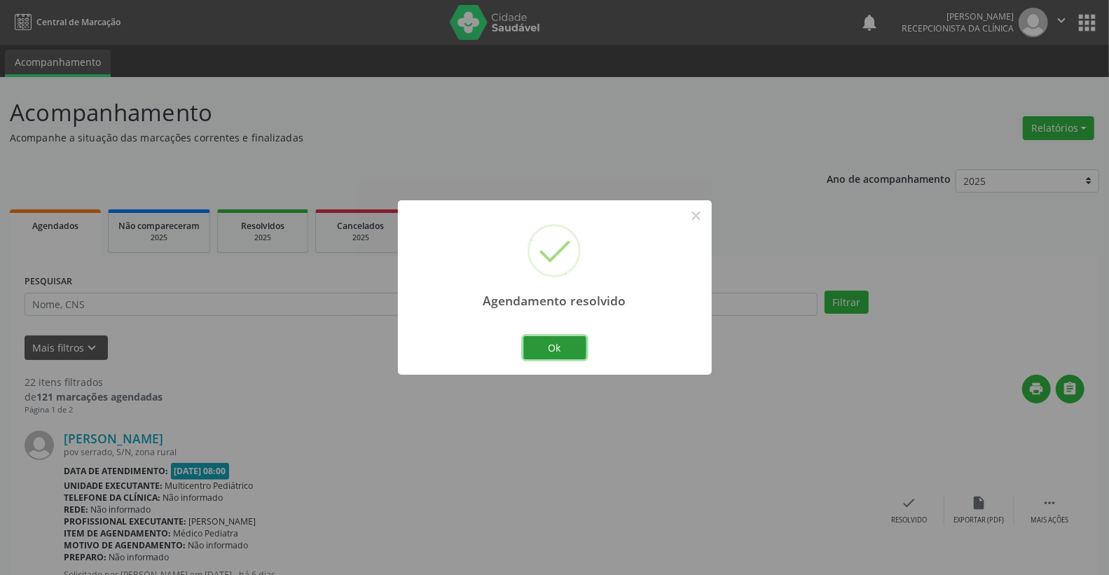
click at [577, 357] on button "Ok" at bounding box center [554, 348] width 63 height 24
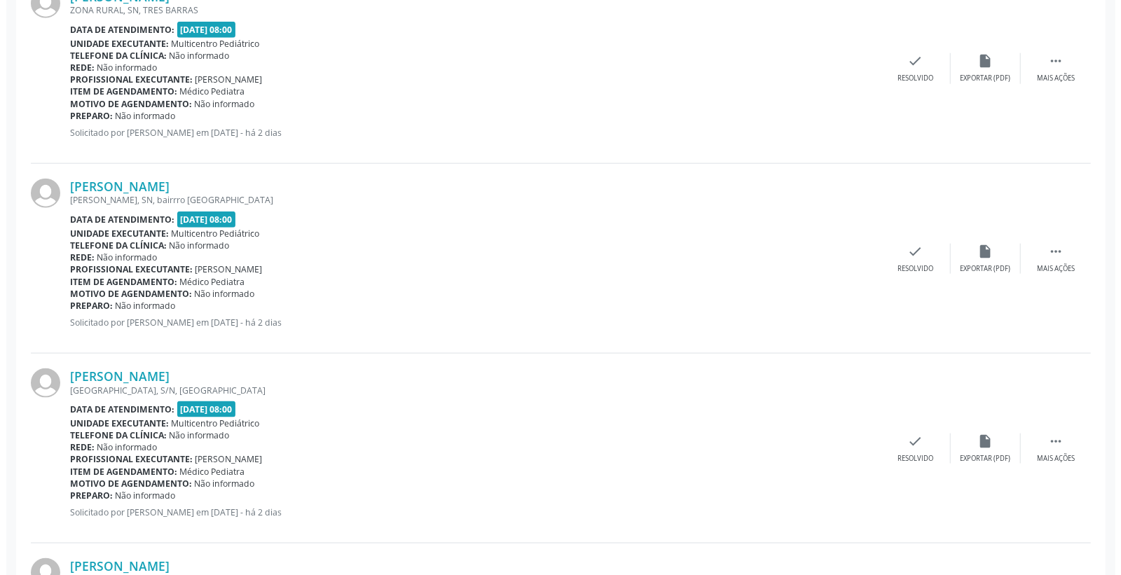
scroll to position [1089, 0]
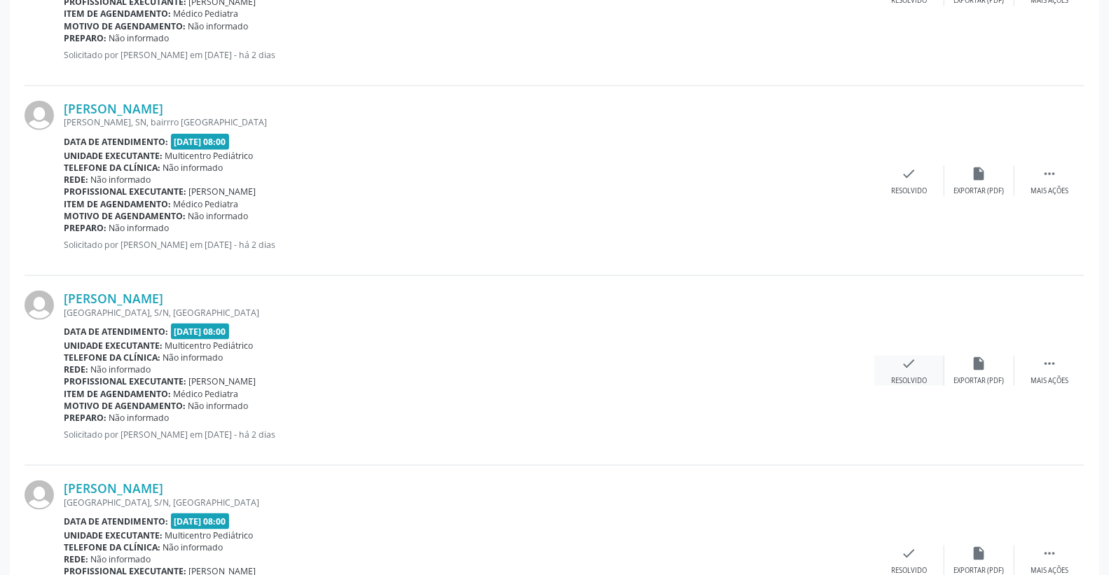
click at [907, 369] on icon "check" at bounding box center [909, 363] width 15 height 15
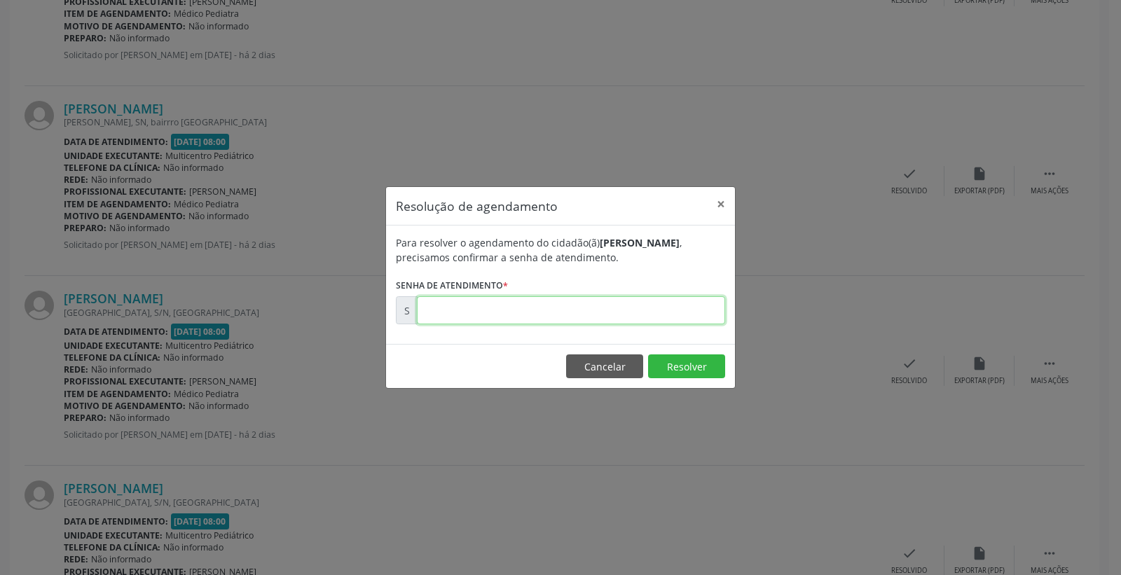
click at [691, 314] on input "text" at bounding box center [571, 310] width 308 height 28
type input "00175925"
click at [702, 356] on button "Resolver" at bounding box center [686, 366] width 77 height 24
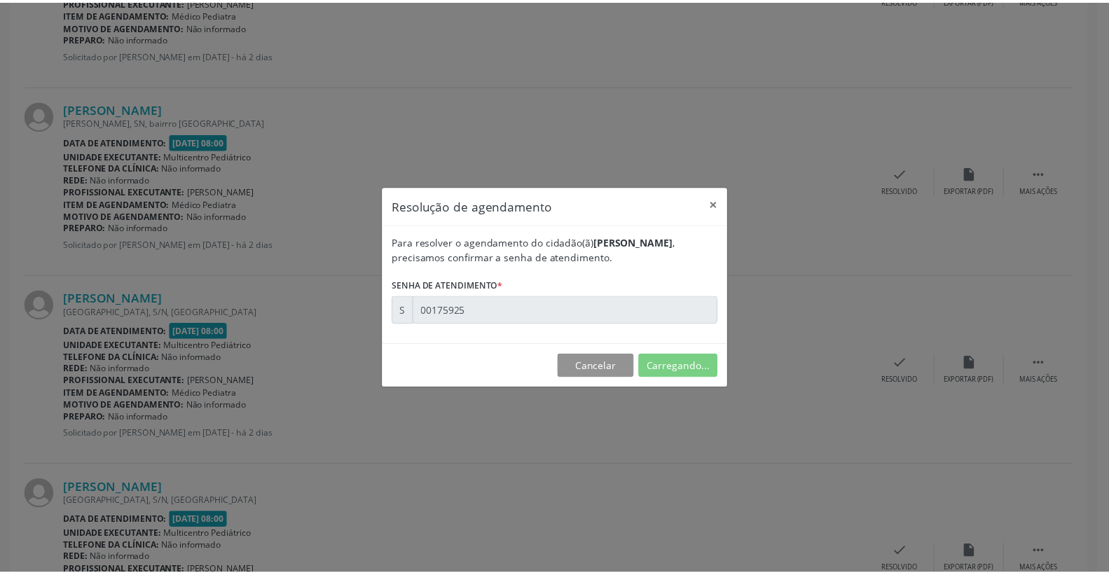
scroll to position [0, 0]
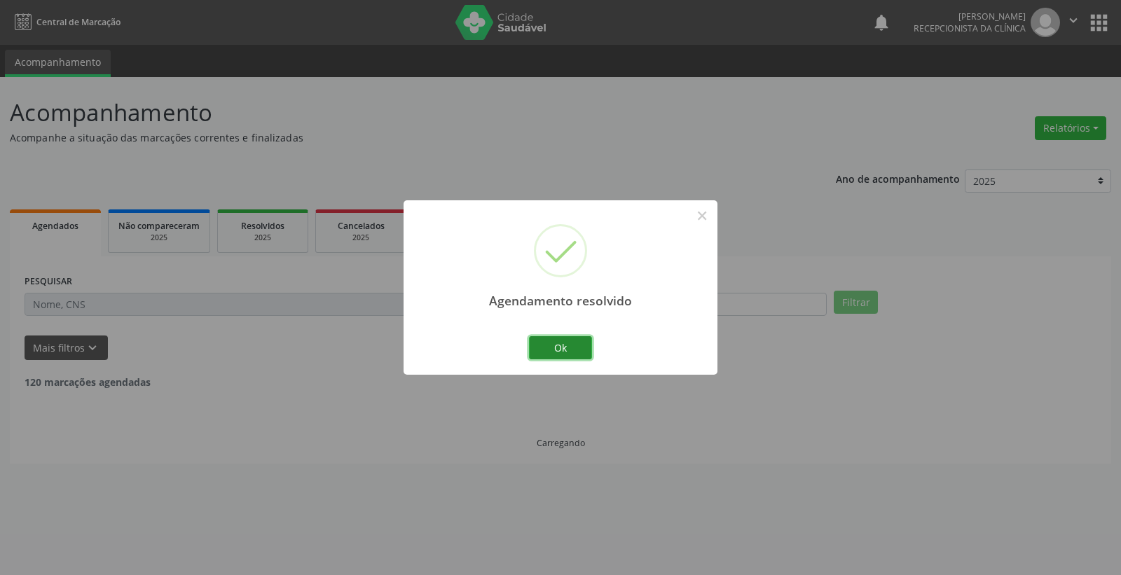
click at [580, 345] on button "Ok" at bounding box center [560, 348] width 63 height 24
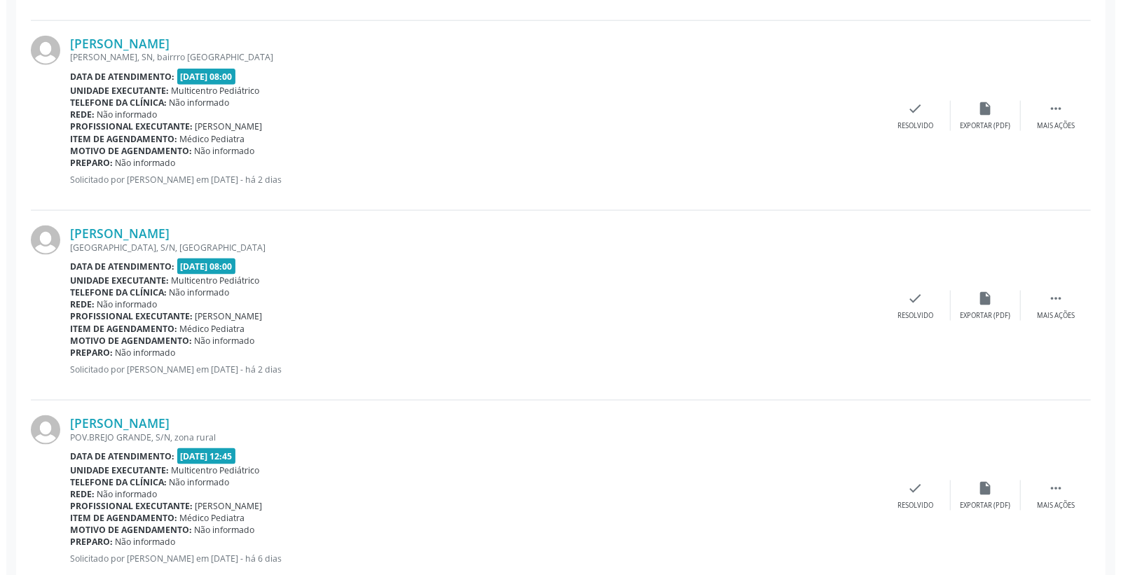
scroll to position [1167, 0]
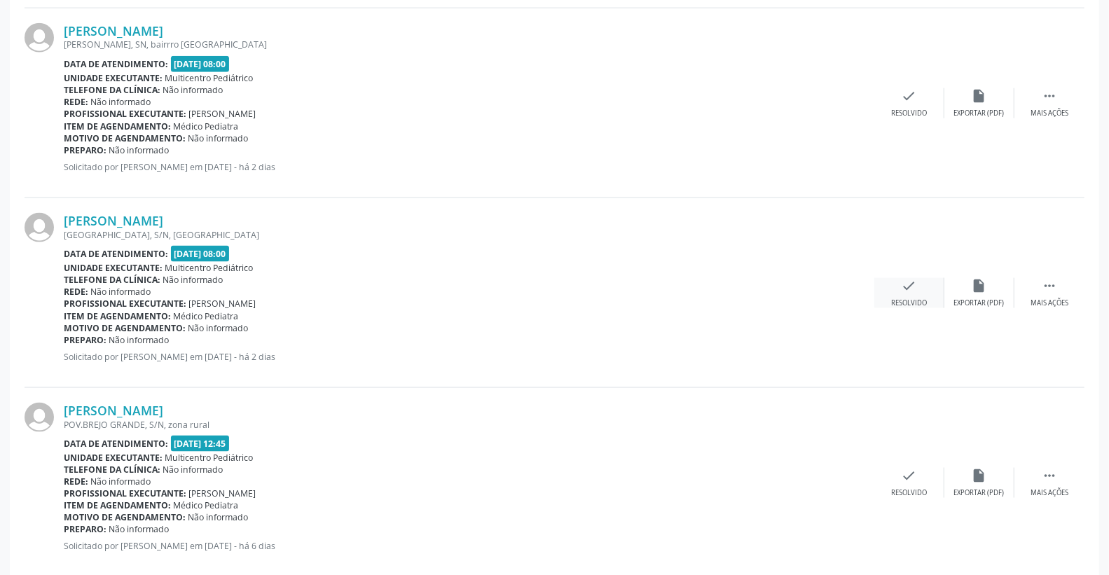
click at [907, 291] on icon "check" at bounding box center [909, 285] width 15 height 15
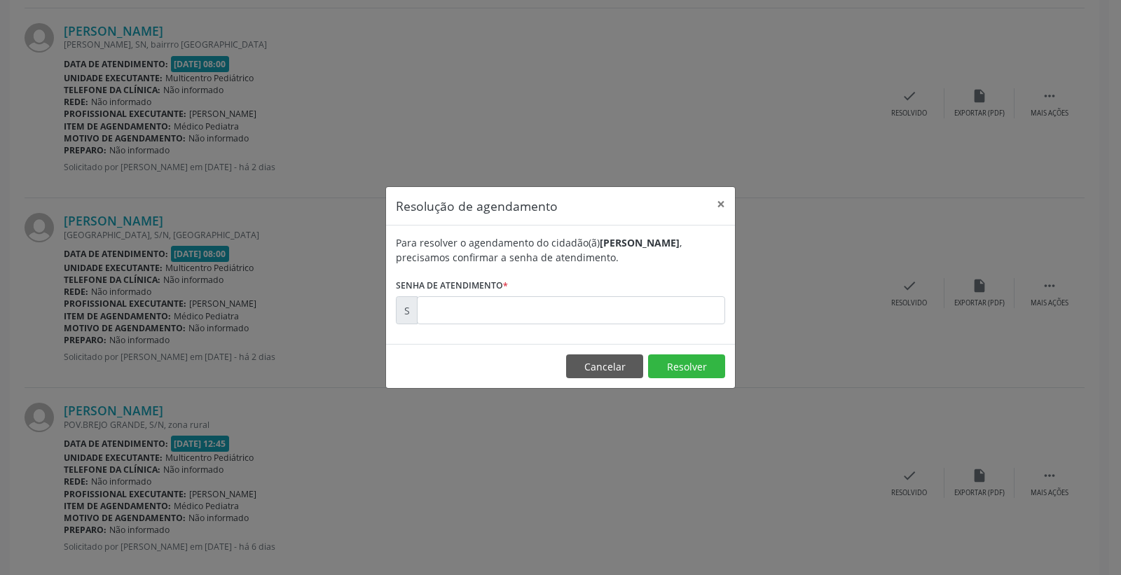
drag, startPoint x: 647, startPoint y: 294, endPoint x: 647, endPoint y: 303, distance: 9.1
click at [647, 299] on form "Para resolver o agendamento do cidadão(ã) [PERSON_NAME] , precisamos confirmar …" at bounding box center [560, 279] width 329 height 89
click at [647, 303] on input "text" at bounding box center [571, 310] width 308 height 28
type input "00175930"
click at [689, 374] on button "Resolver" at bounding box center [686, 366] width 77 height 24
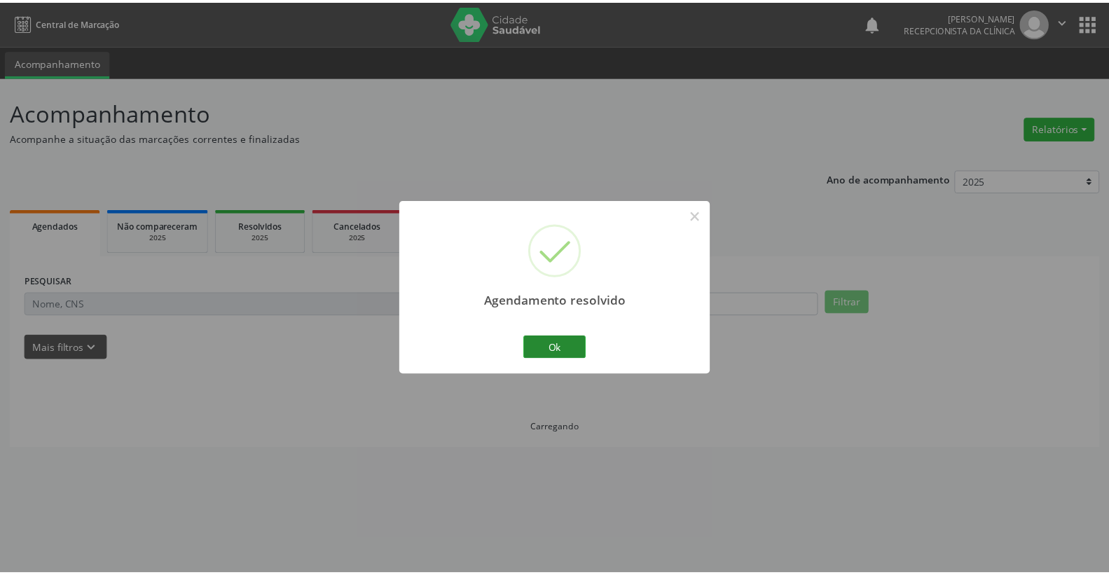
scroll to position [0, 0]
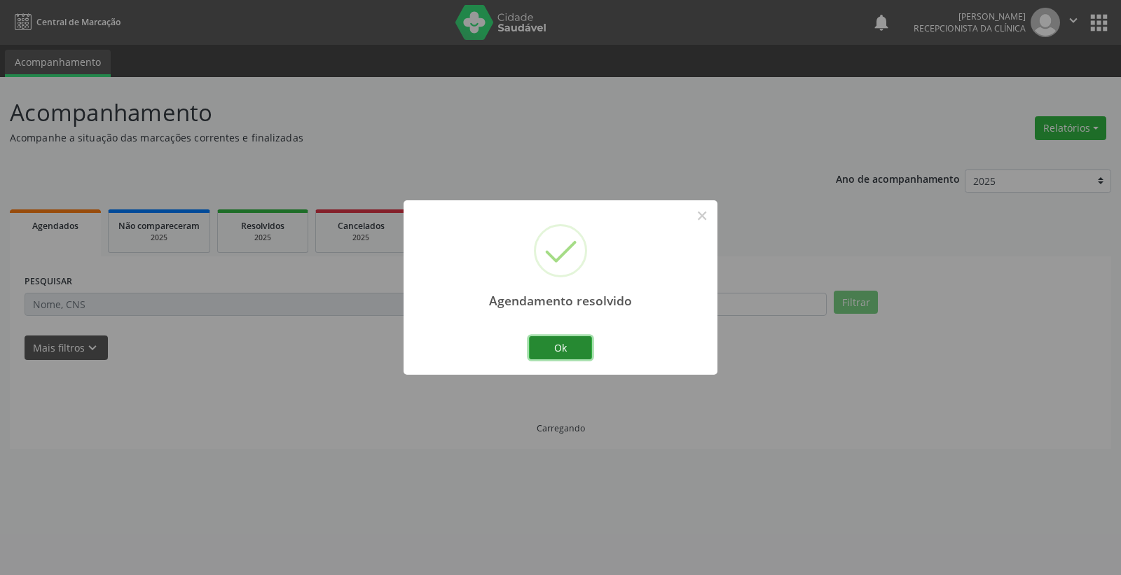
click at [547, 344] on button "Ok" at bounding box center [560, 348] width 63 height 24
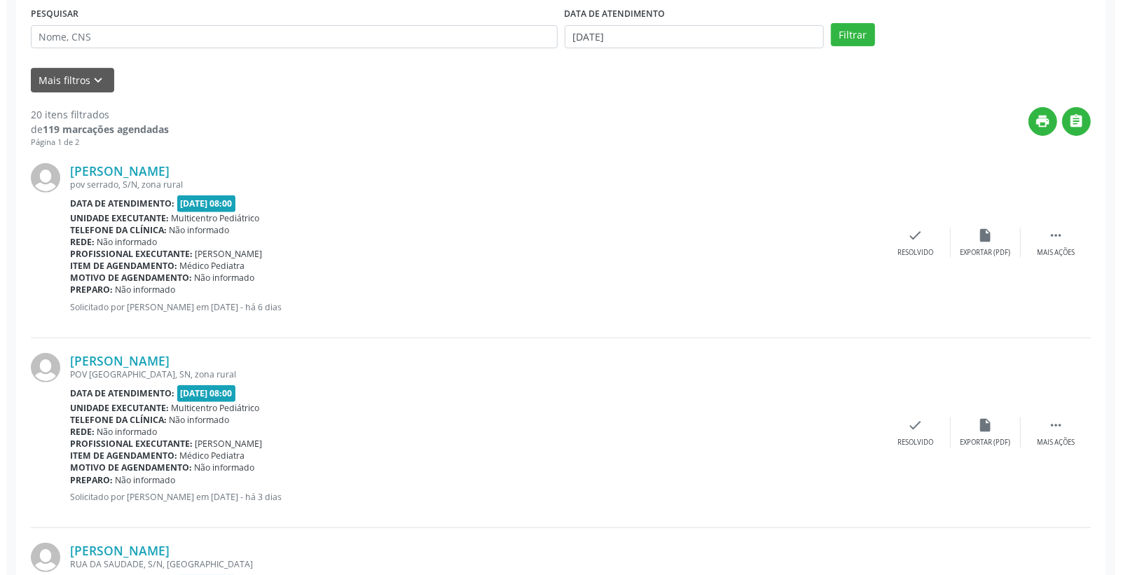
scroll to position [311, 0]
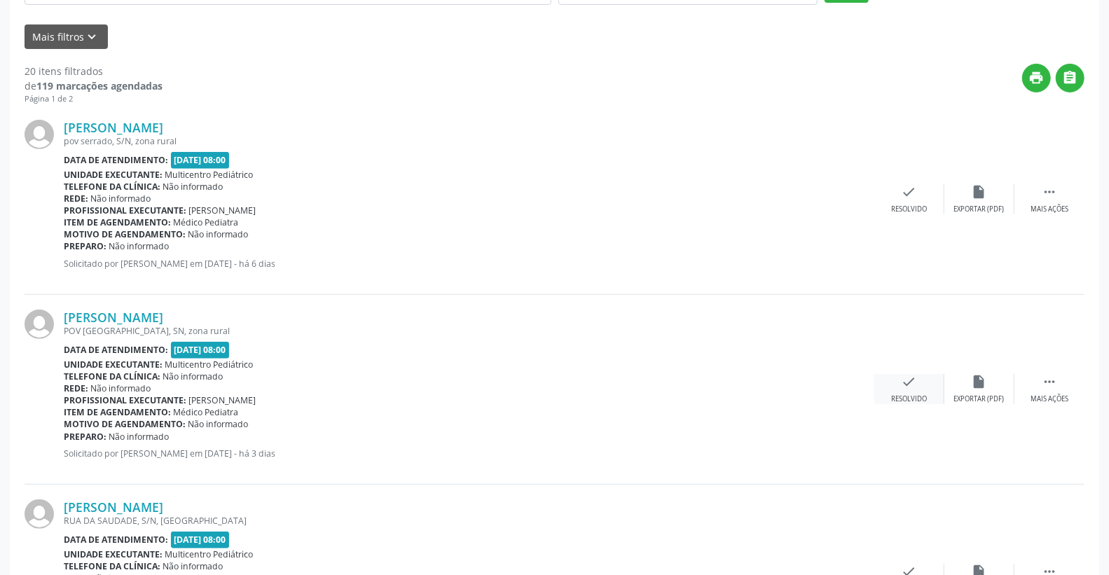
click at [920, 384] on div "check Resolvido" at bounding box center [909, 389] width 70 height 30
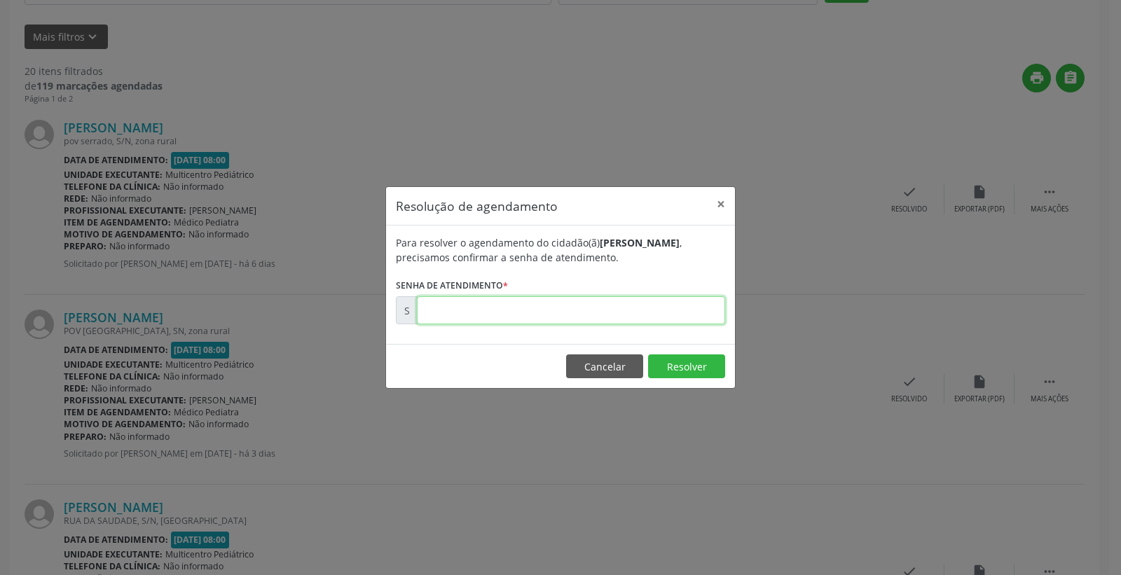
click at [681, 304] on input "text" at bounding box center [571, 310] width 308 height 28
type input "00175789"
click at [703, 361] on button "Resolver" at bounding box center [686, 366] width 77 height 24
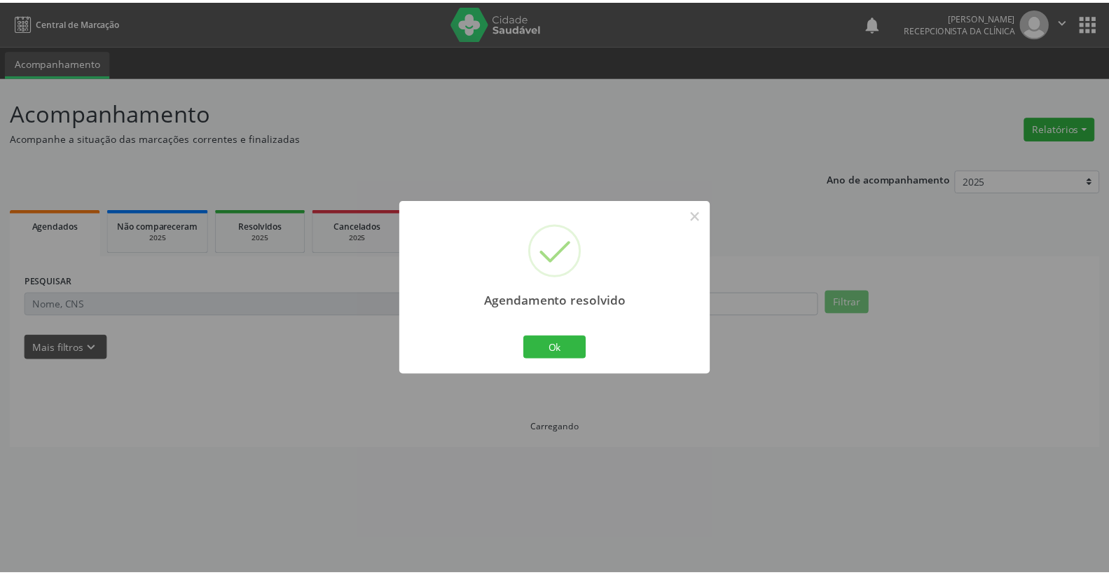
scroll to position [0, 0]
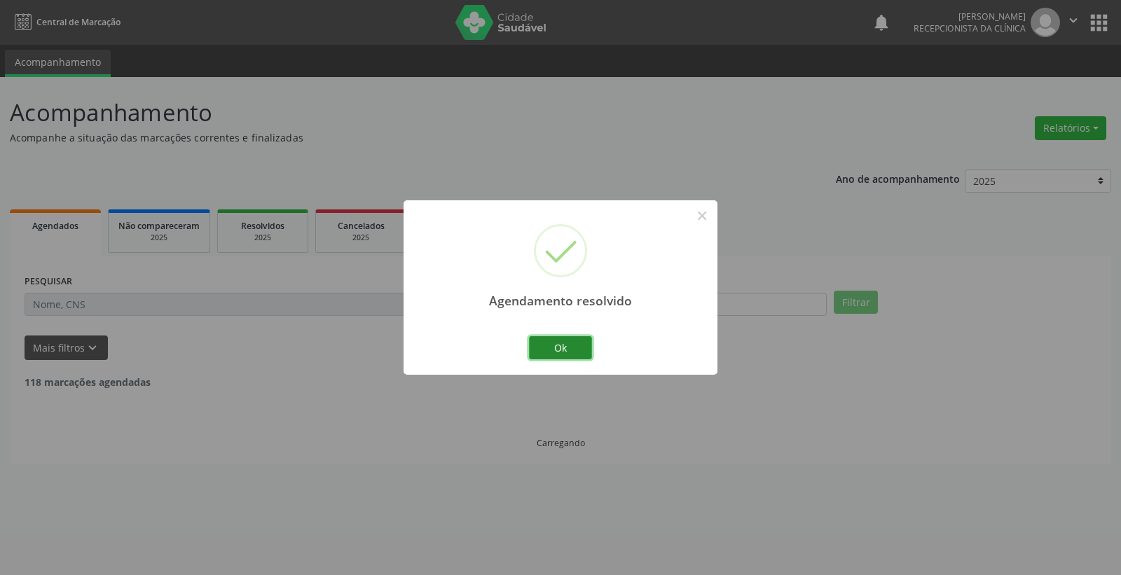
click at [583, 346] on button "Ok" at bounding box center [560, 348] width 63 height 24
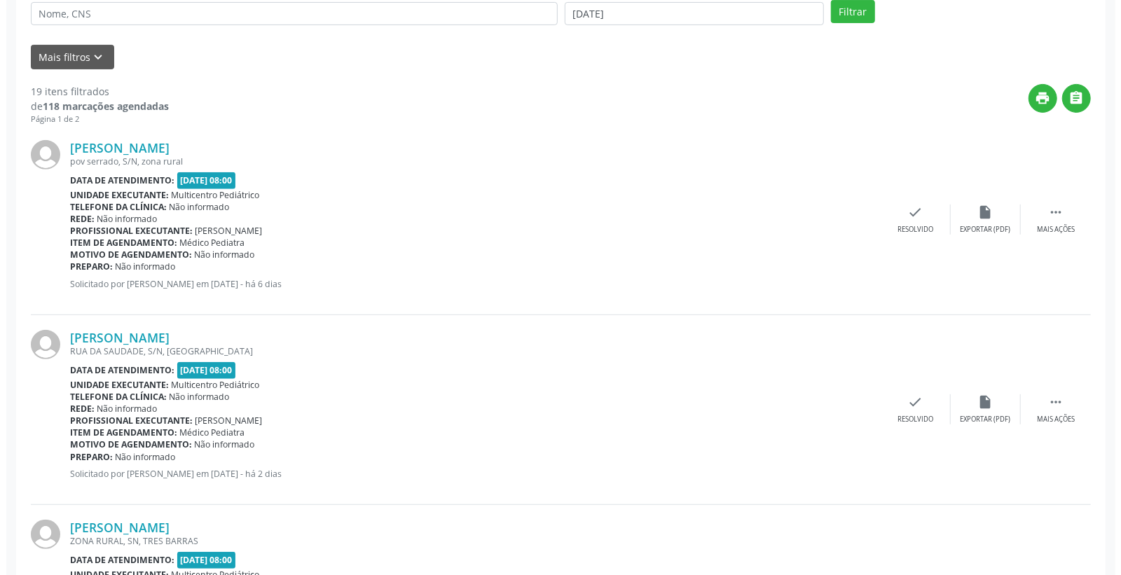
scroll to position [311, 0]
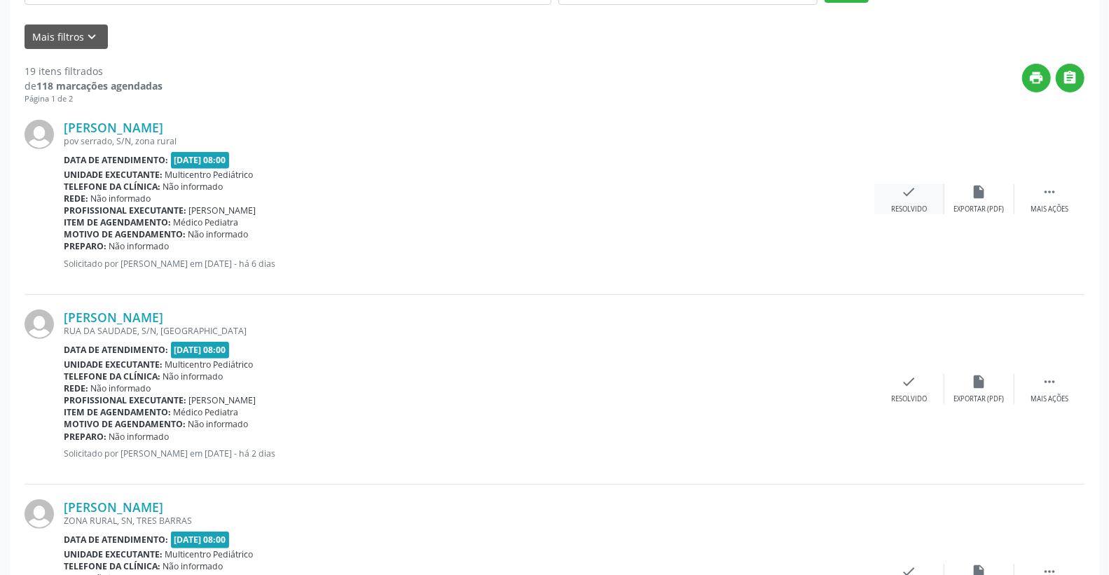
click at [900, 205] on div "Resolvido" at bounding box center [909, 210] width 36 height 10
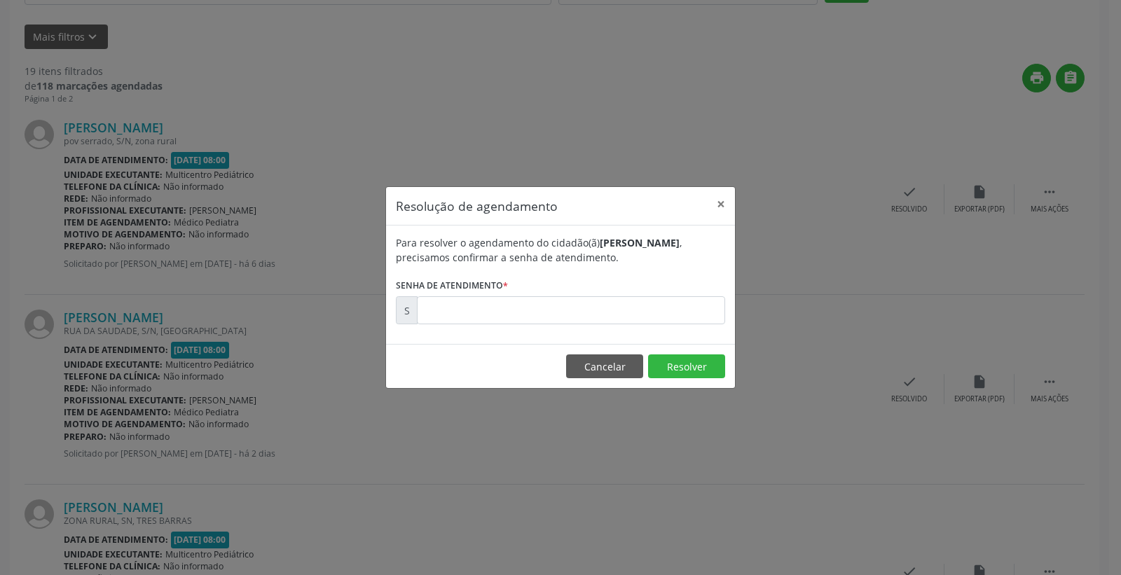
drag, startPoint x: 684, startPoint y: 291, endPoint x: 661, endPoint y: 319, distance: 35.3
click at [680, 298] on form "Para resolver o agendamento do cidadão(ã) [PERSON_NAME] , precisamos confirmar …" at bounding box center [560, 279] width 329 height 89
click at [661, 319] on input "text" at bounding box center [571, 310] width 308 height 28
type input "00175584"
click at [677, 367] on button "Resolver" at bounding box center [686, 366] width 77 height 24
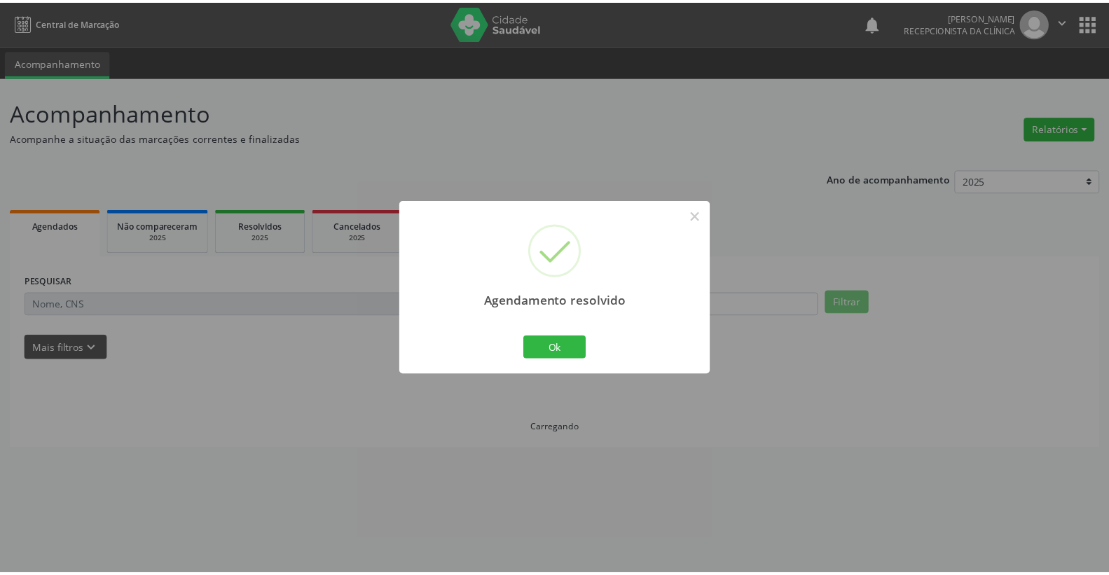
scroll to position [0, 0]
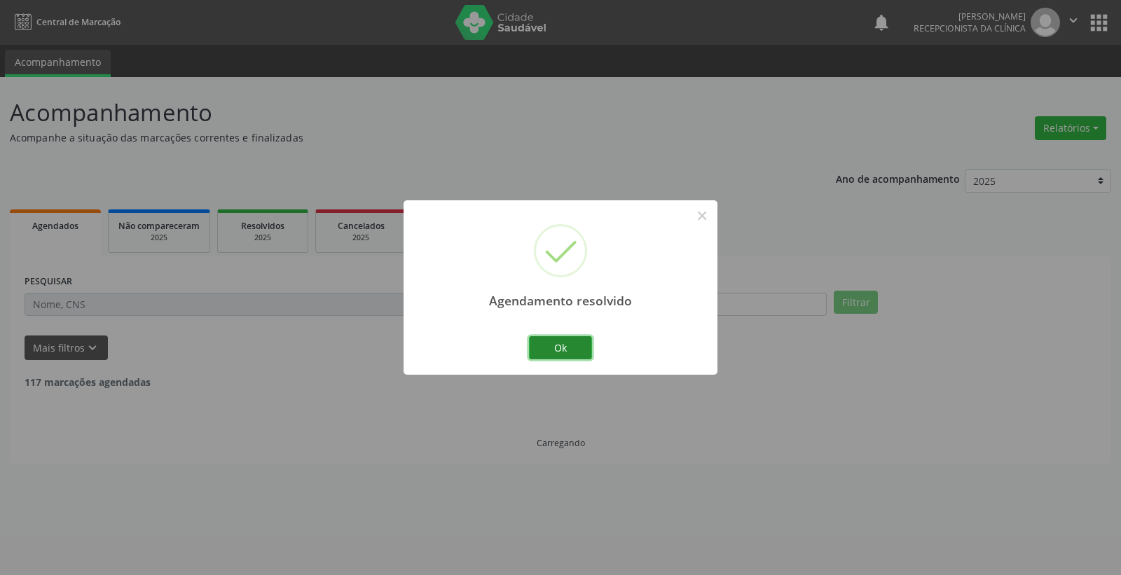
click at [587, 340] on button "Ok" at bounding box center [560, 348] width 63 height 24
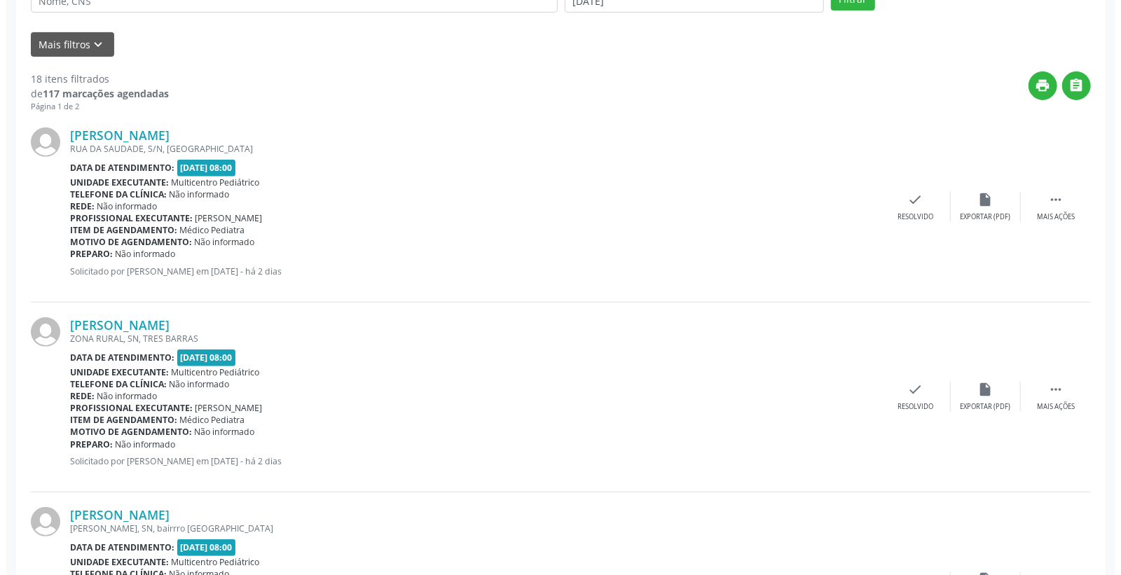
scroll to position [467, 0]
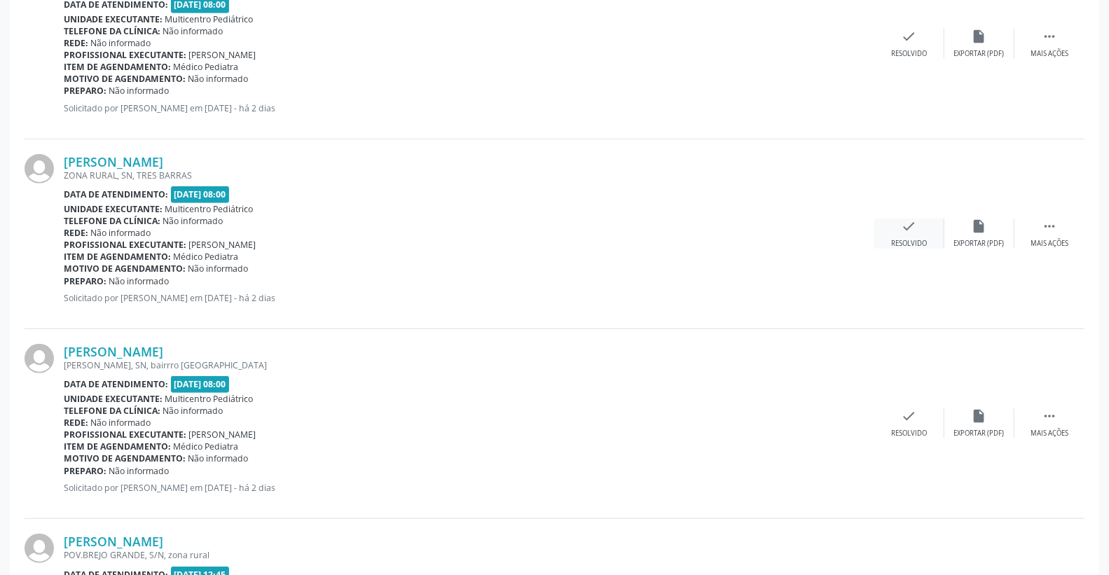
click at [914, 226] on icon "check" at bounding box center [909, 226] width 15 height 15
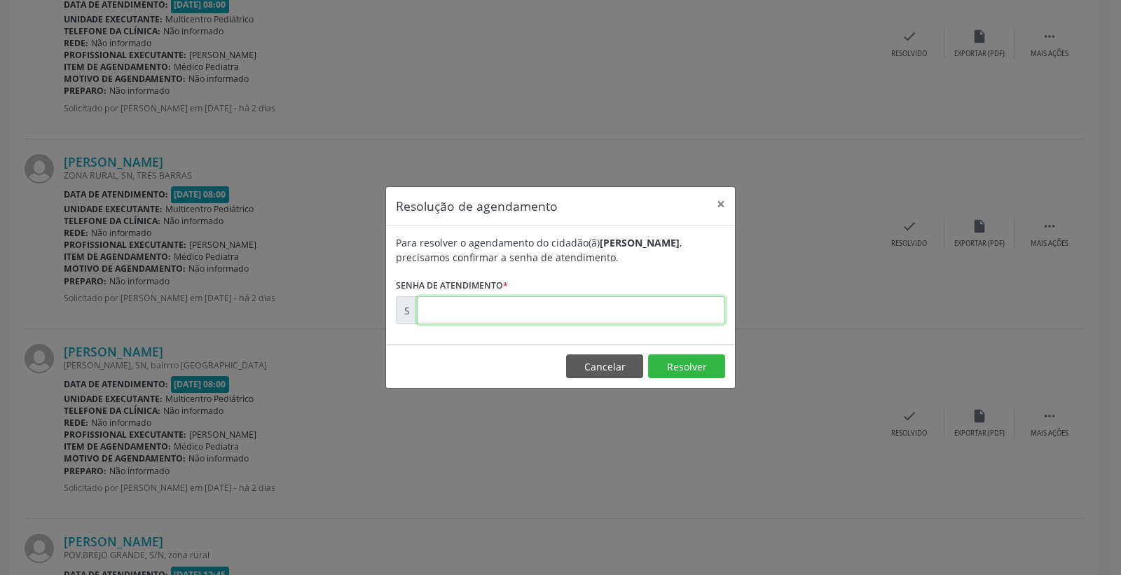
click at [684, 303] on input "text" at bounding box center [571, 310] width 308 height 28
type input "00175895"
click at [687, 360] on button "Resolver" at bounding box center [686, 366] width 77 height 24
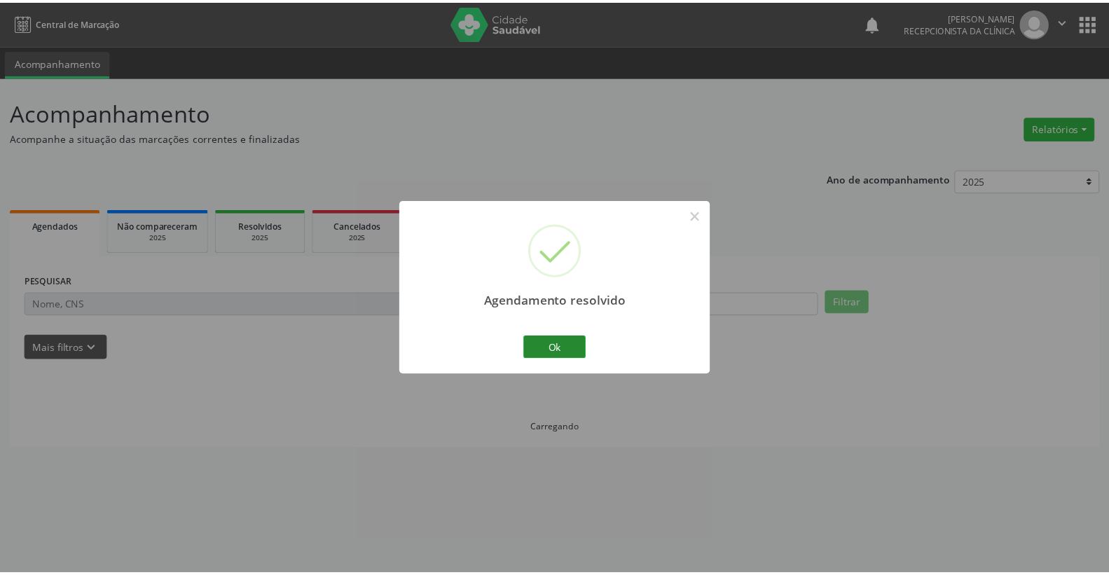
scroll to position [0, 0]
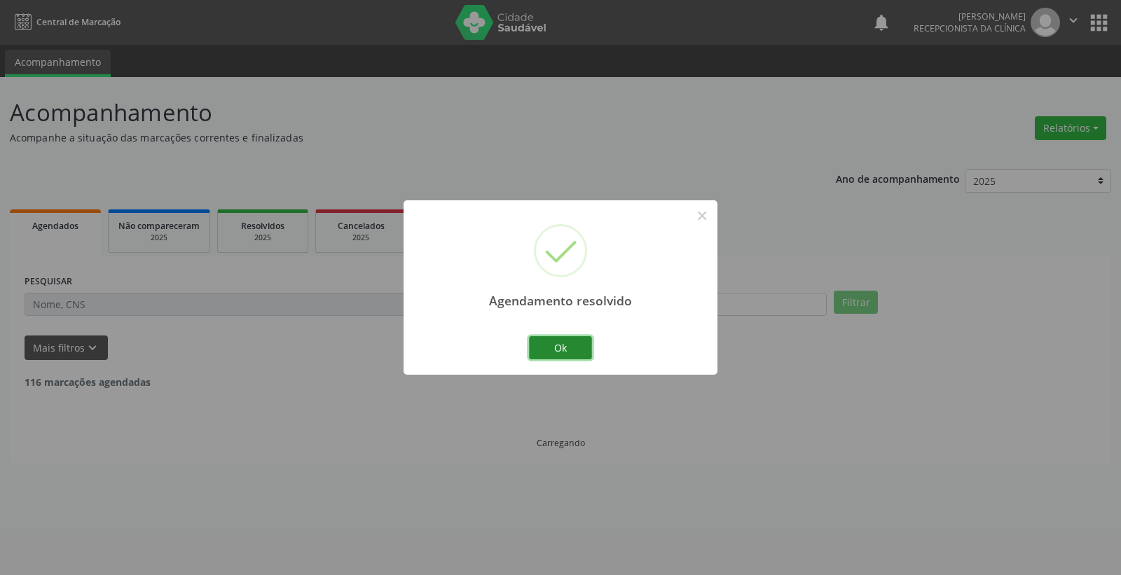
click at [570, 345] on button "Ok" at bounding box center [560, 348] width 63 height 24
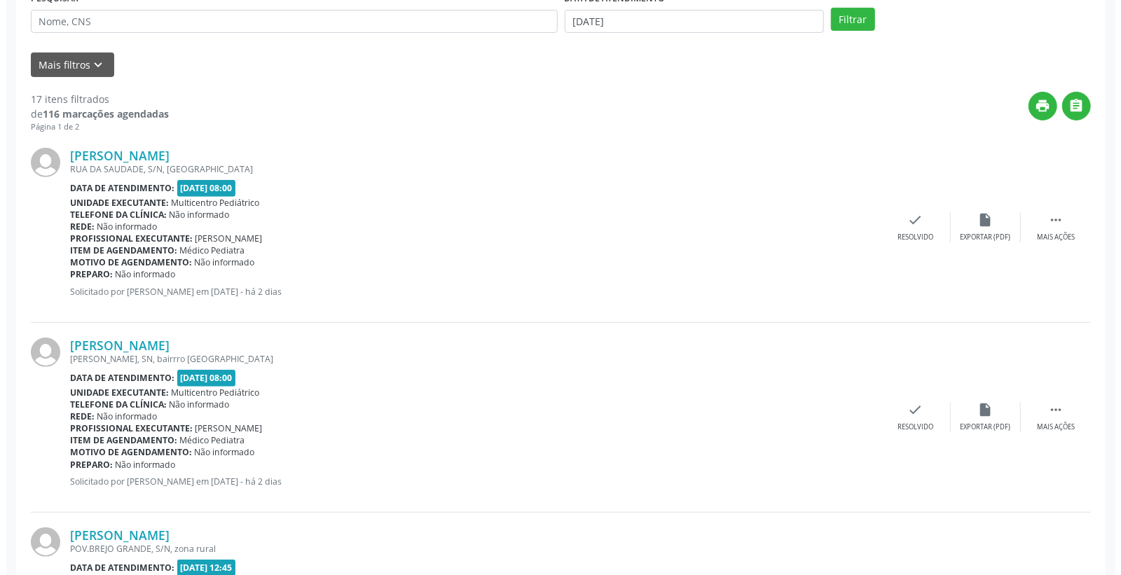
scroll to position [311, 0]
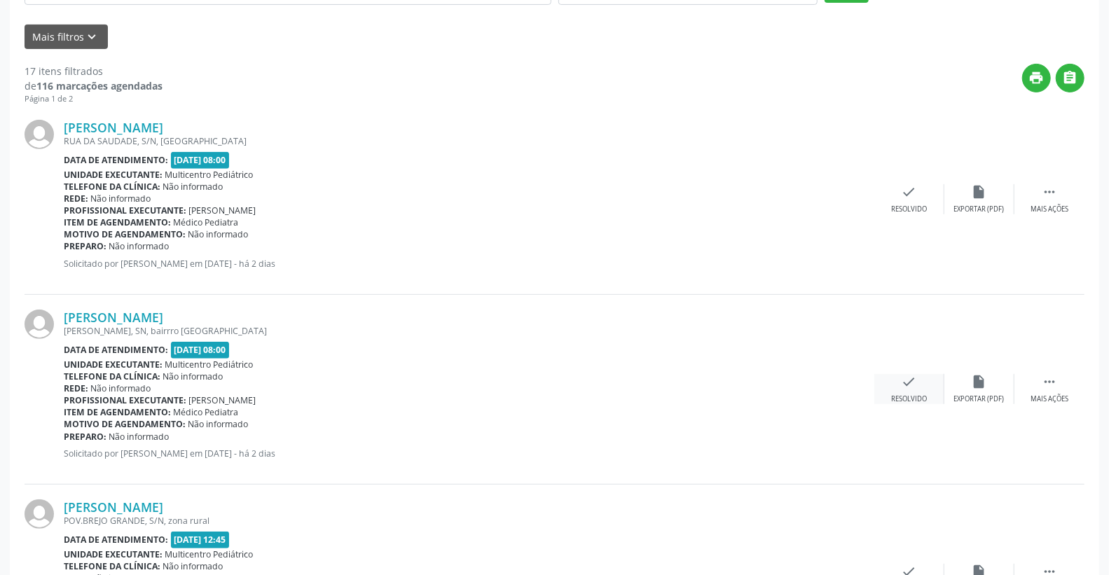
click at [916, 382] on div "check Resolvido" at bounding box center [909, 389] width 70 height 30
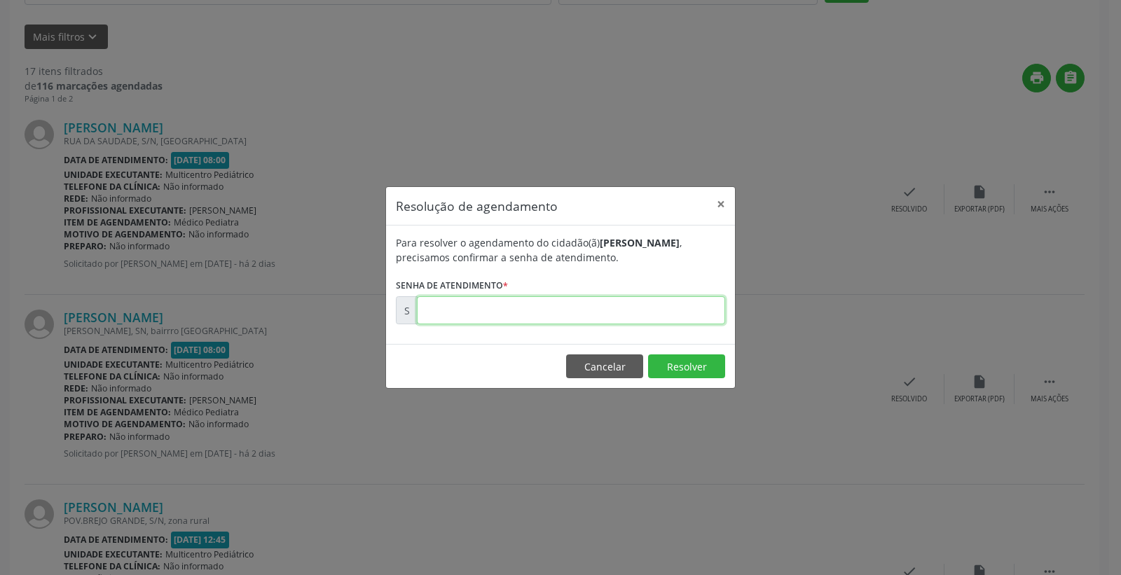
click at [649, 318] on input "text" at bounding box center [571, 310] width 308 height 28
type input "00175918"
click at [691, 373] on button "Resolver" at bounding box center [686, 366] width 77 height 24
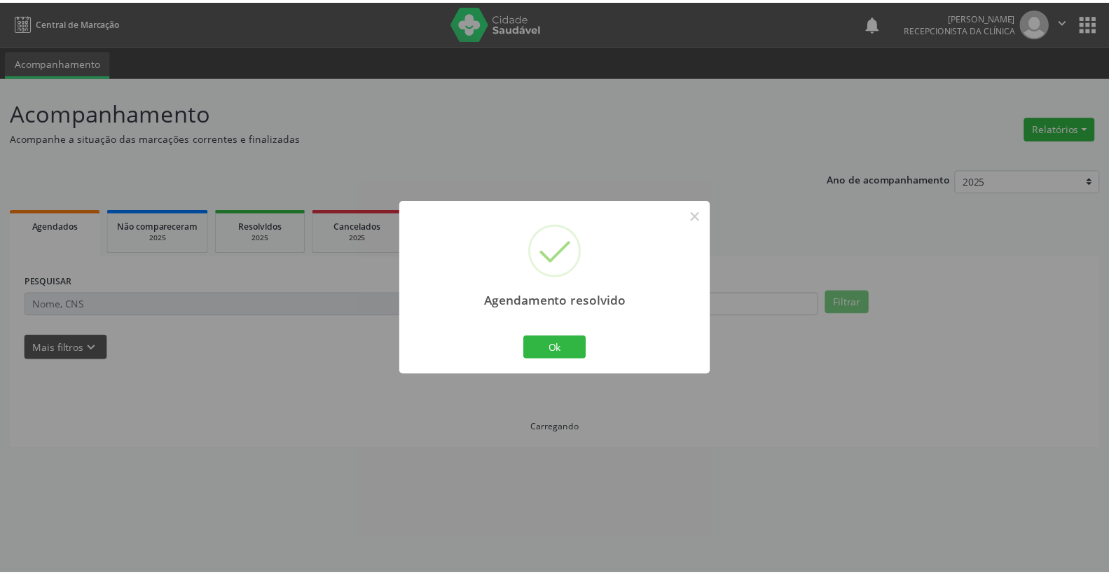
scroll to position [0, 0]
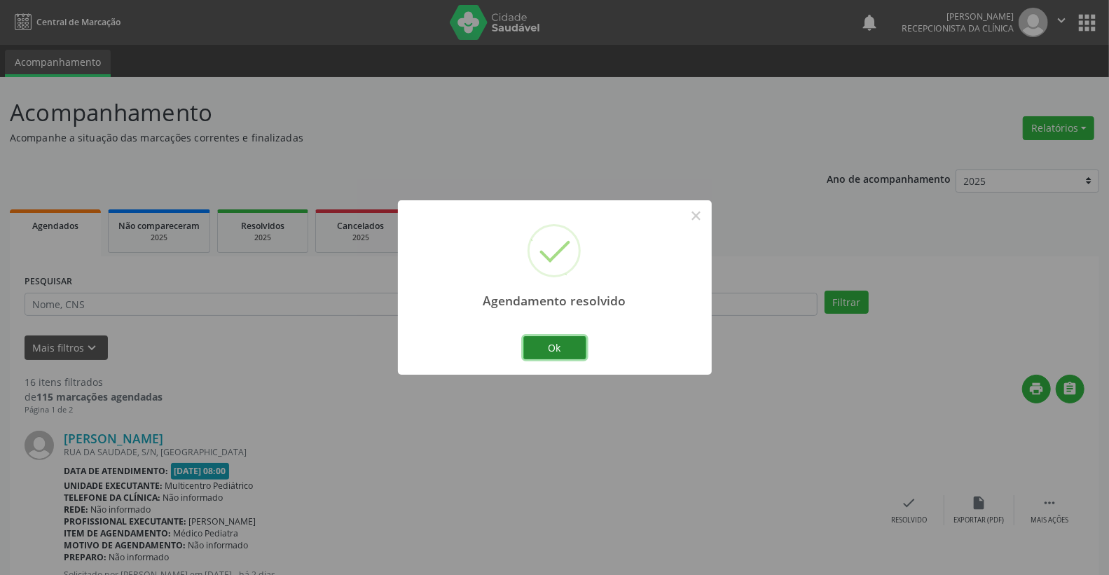
click at [555, 354] on button "Ok" at bounding box center [554, 348] width 63 height 24
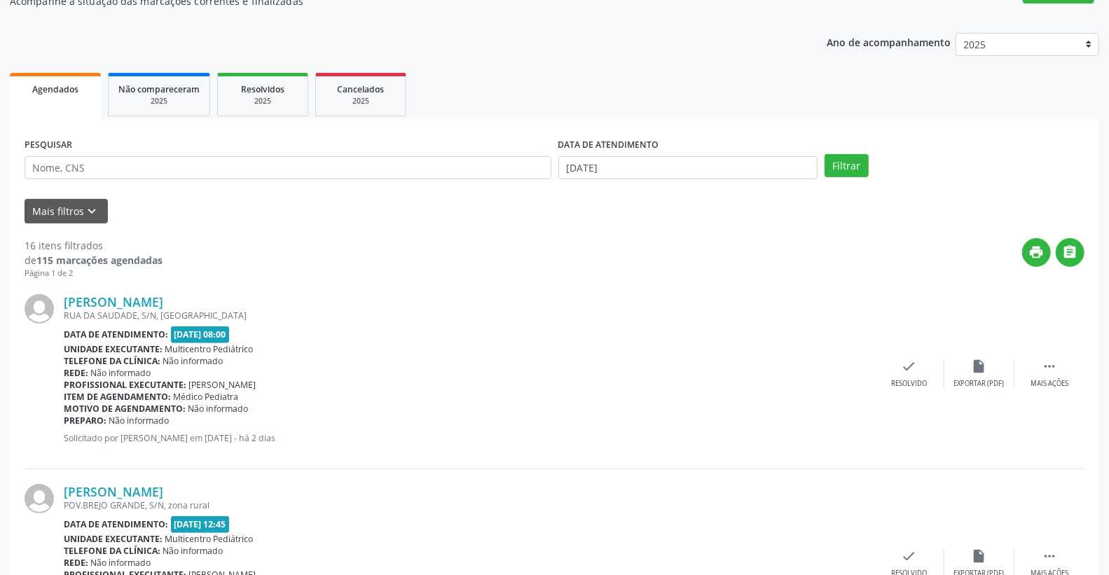
scroll to position [78, 0]
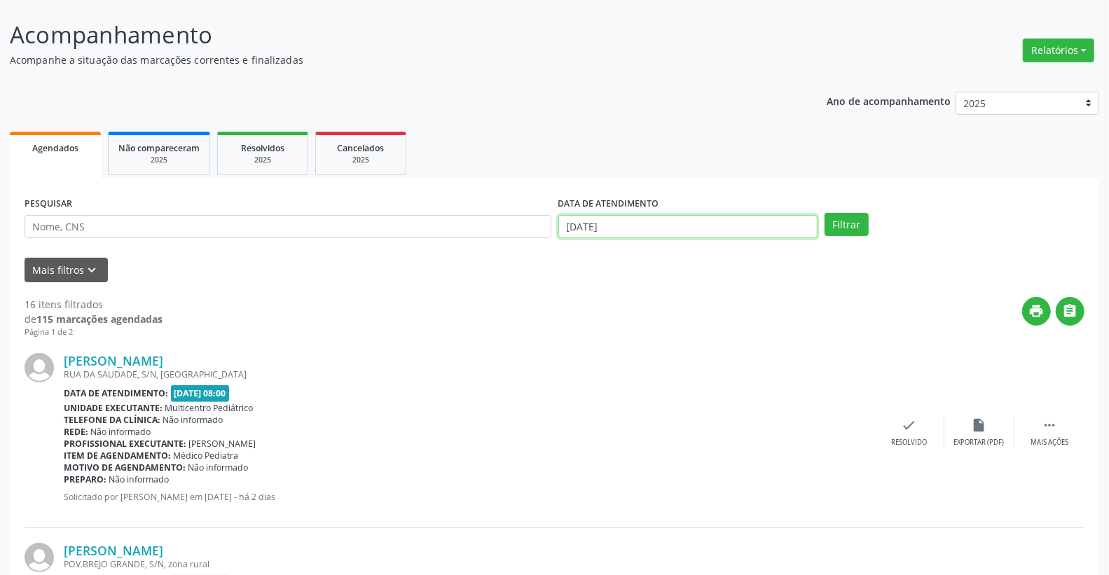
click at [670, 222] on input "[DATE]" at bounding box center [688, 227] width 260 height 24
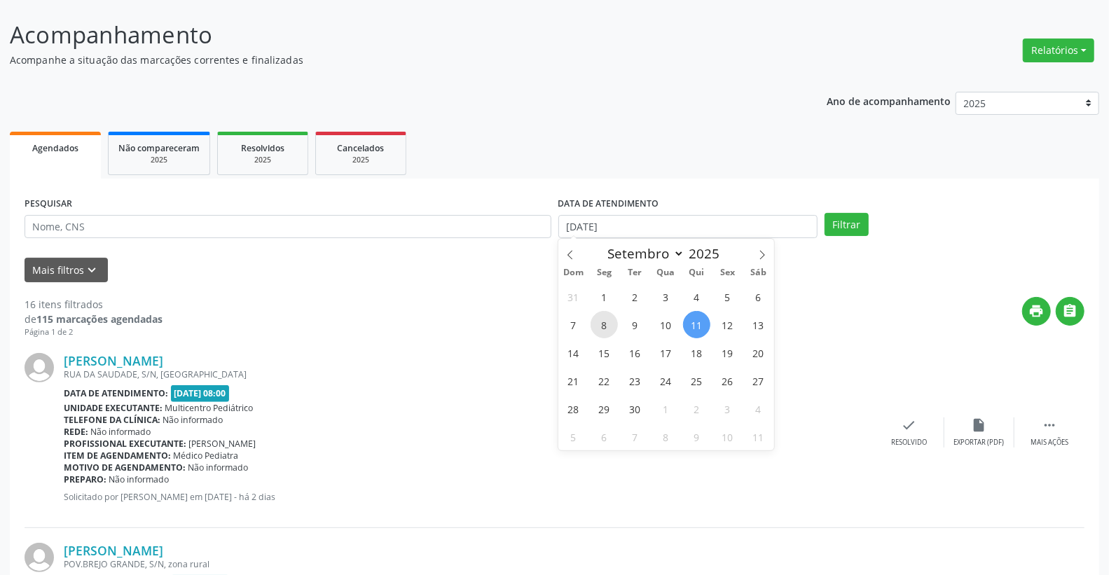
click at [607, 324] on span "8" at bounding box center [604, 324] width 27 height 27
type input "[DATE]"
click at [660, 323] on span "10" at bounding box center [665, 324] width 27 height 27
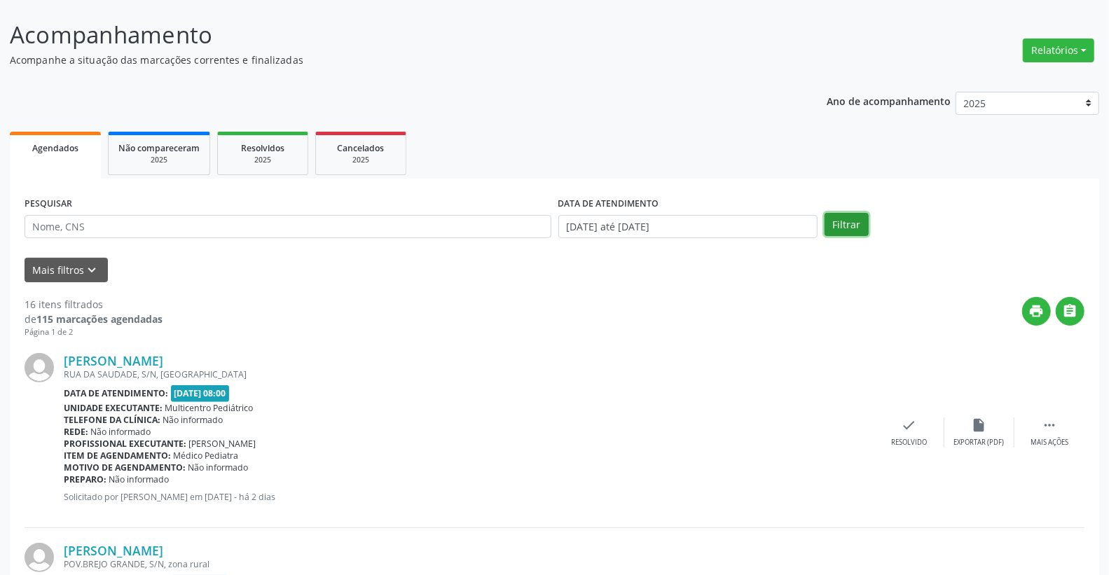
click at [848, 228] on button "Filtrar" at bounding box center [847, 225] width 44 height 24
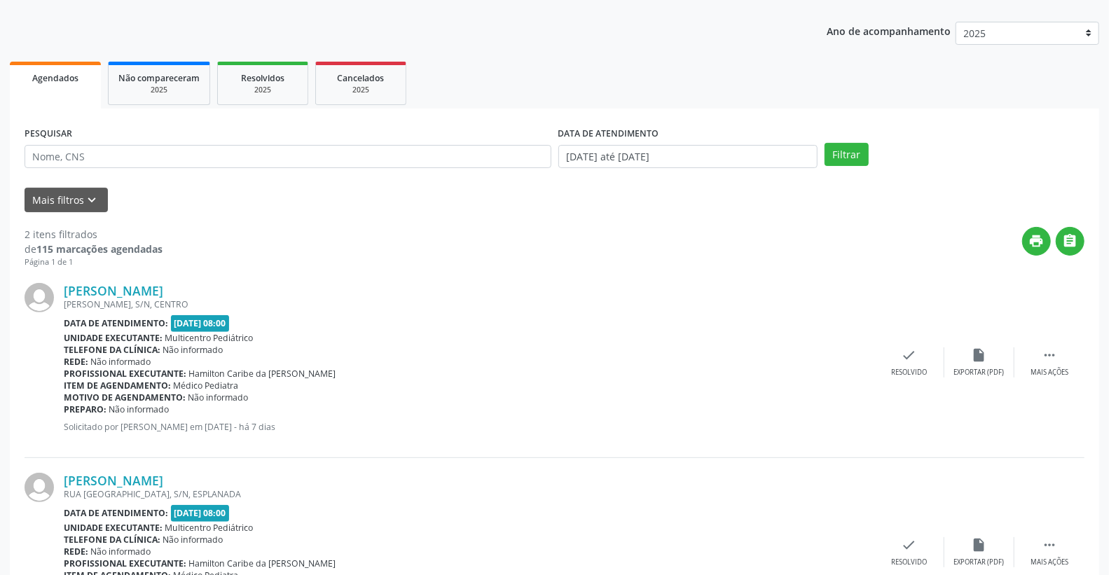
scroll to position [243, 0]
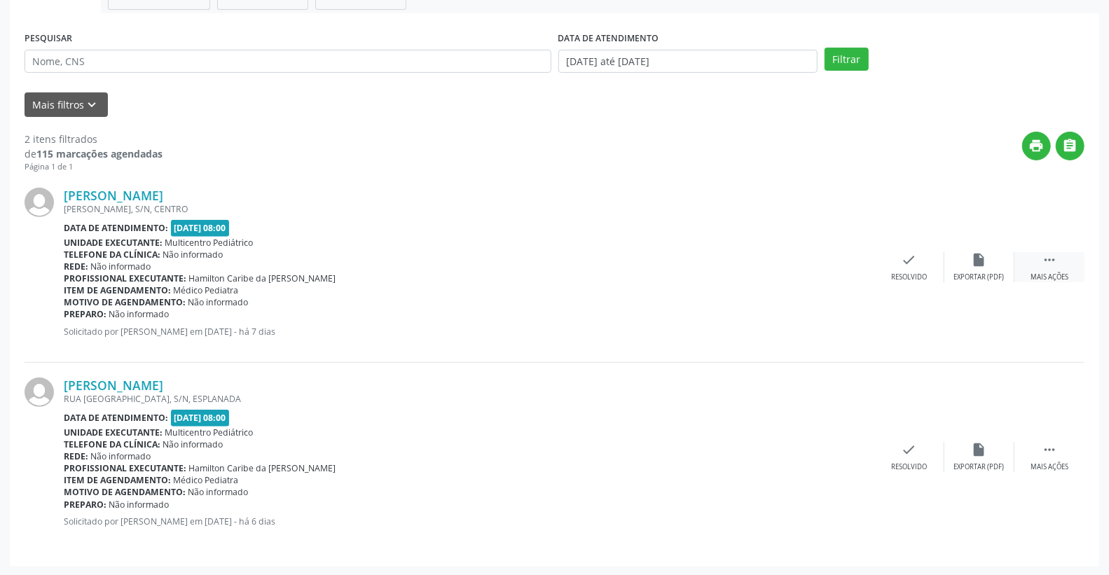
click at [1065, 261] on div " Mais ações" at bounding box center [1049, 267] width 70 height 30
click at [988, 261] on div "alarm_off Não compareceu" at bounding box center [979, 267] width 70 height 30
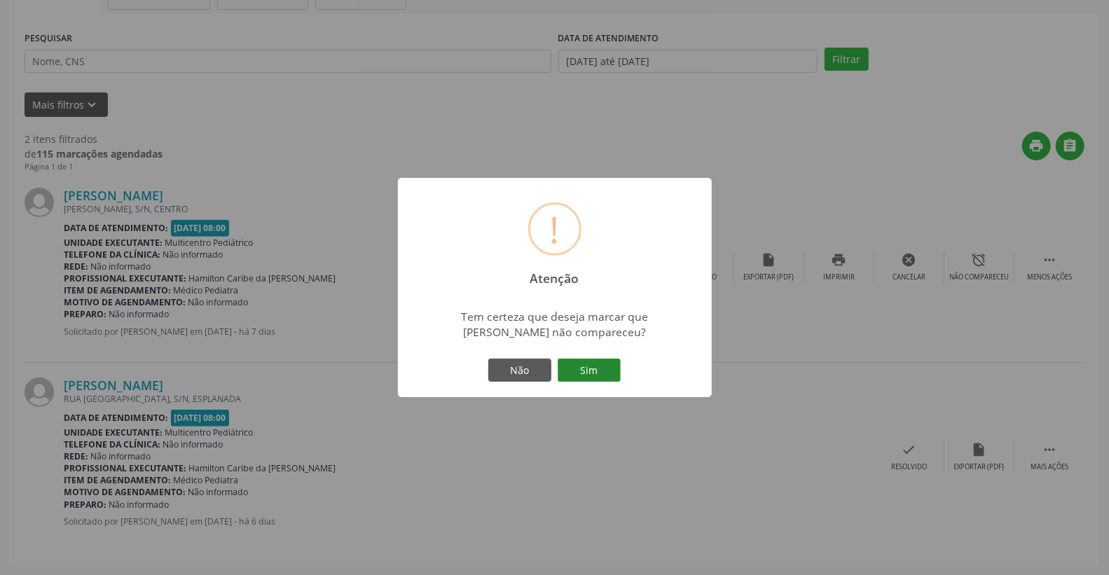
click at [604, 367] on button "Sim" at bounding box center [589, 371] width 63 height 24
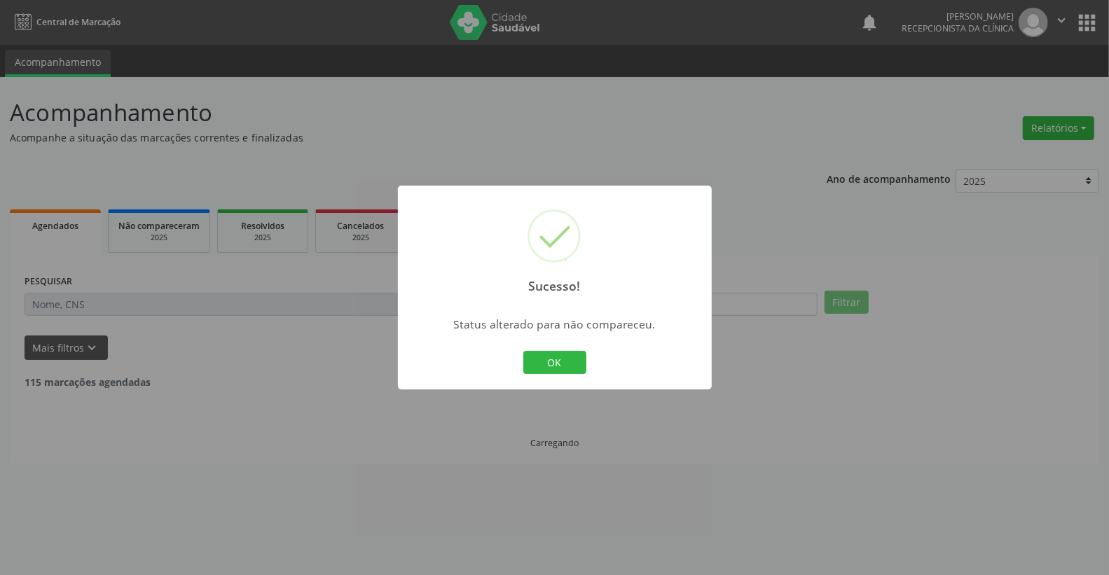
scroll to position [0, 0]
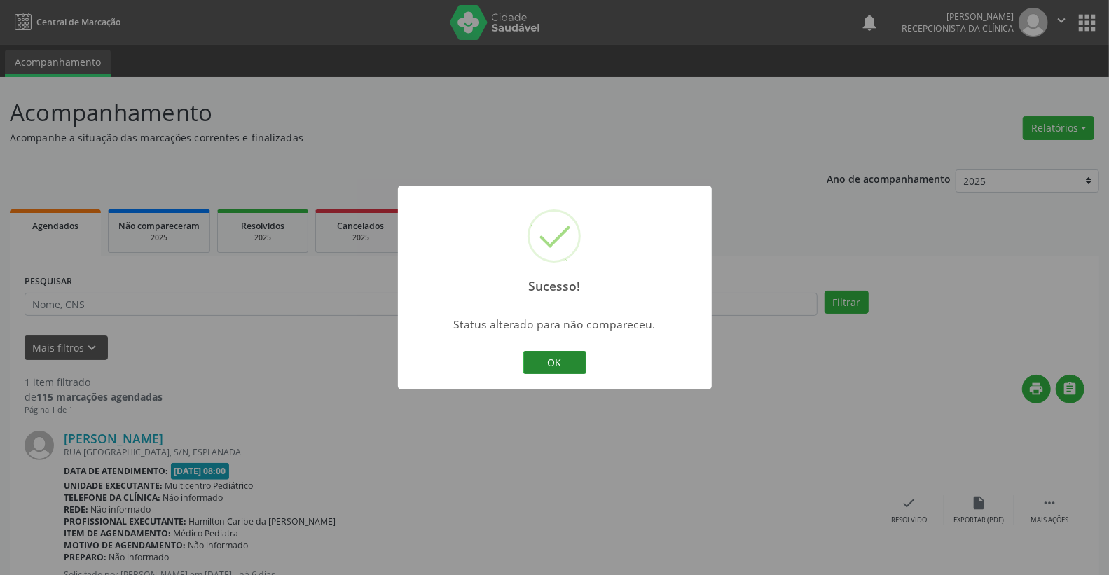
click at [539, 362] on button "OK" at bounding box center [554, 363] width 63 height 24
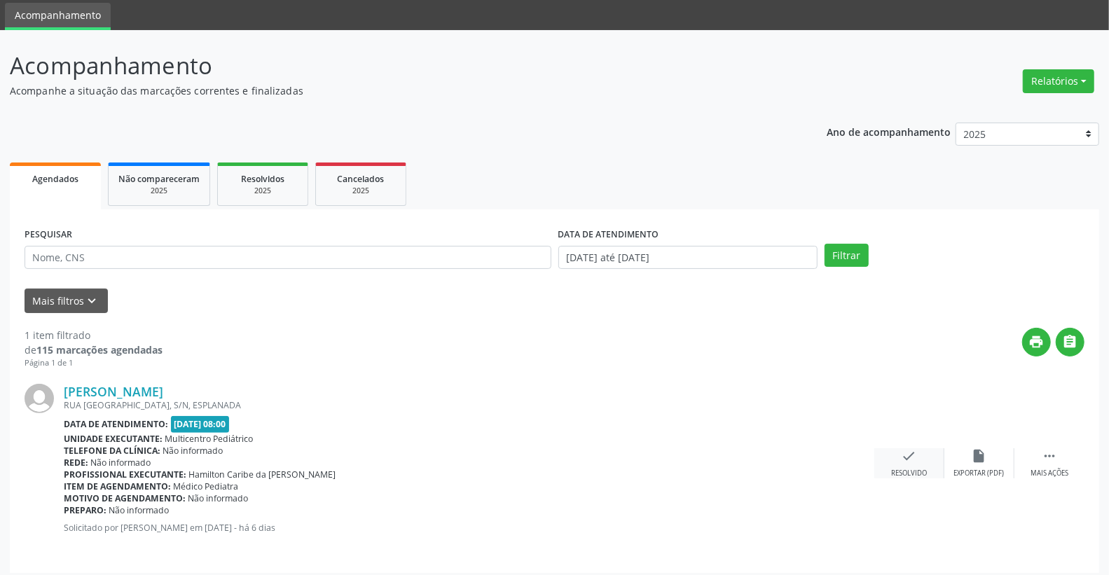
scroll to position [53, 0]
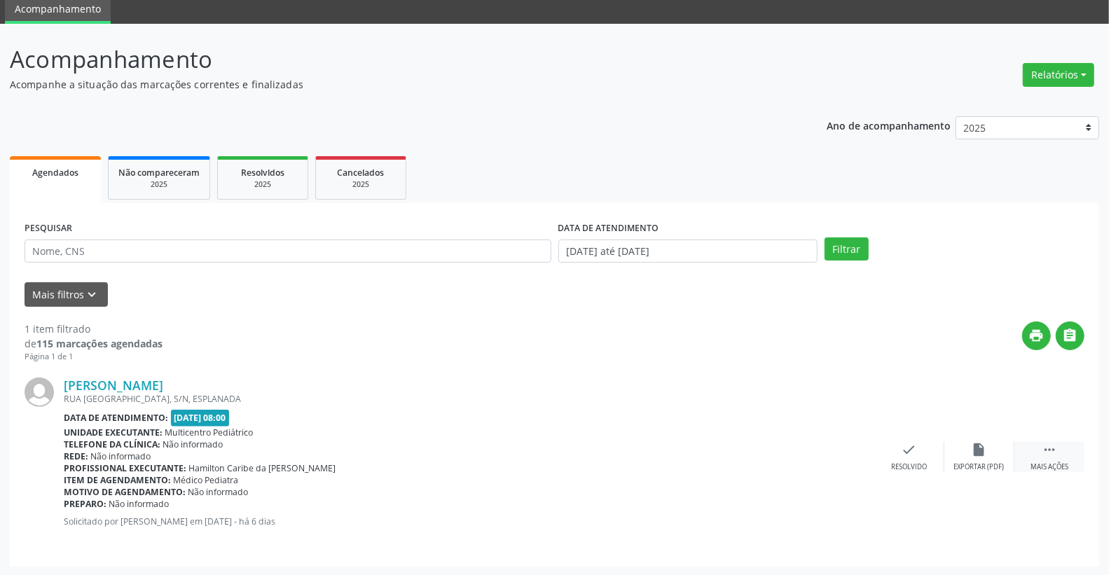
click at [1060, 449] on div " Mais ações" at bounding box center [1049, 457] width 70 height 30
click at [972, 451] on icon "alarm_off" at bounding box center [979, 449] width 15 height 15
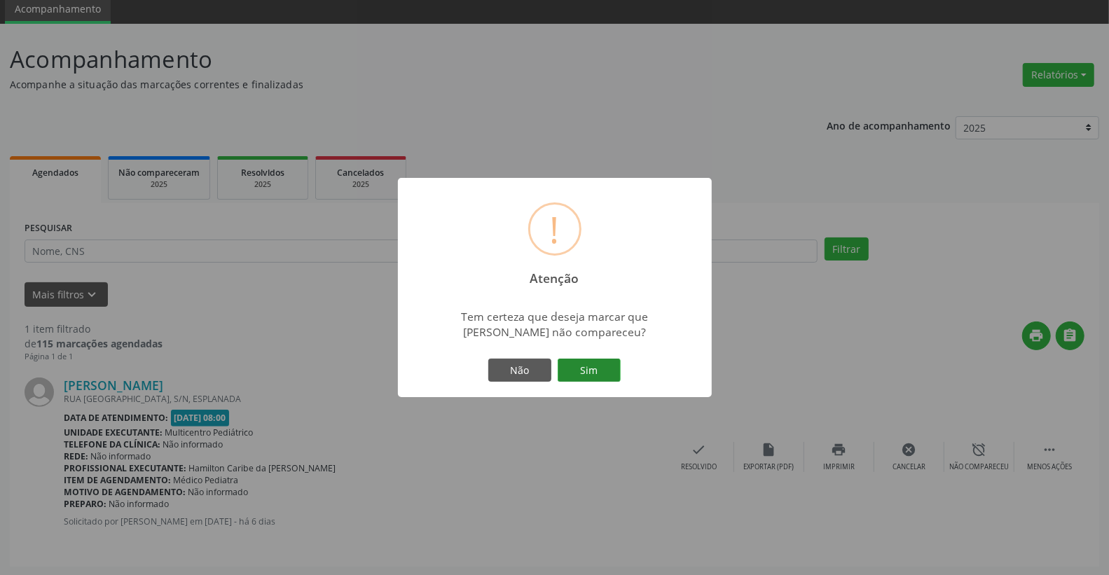
click at [579, 370] on button "Sim" at bounding box center [589, 371] width 63 height 24
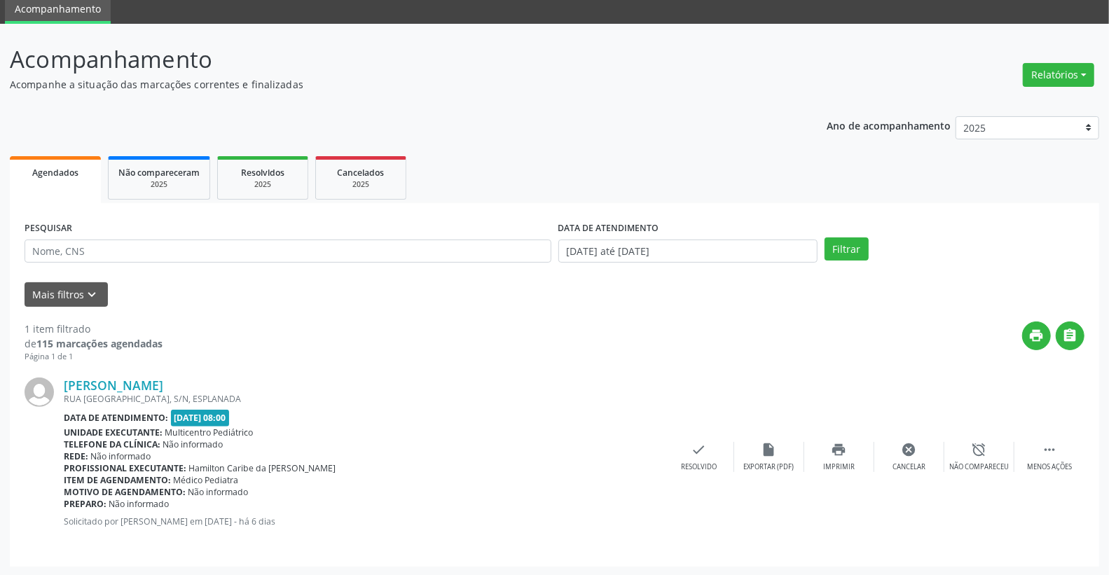
scroll to position [0, 0]
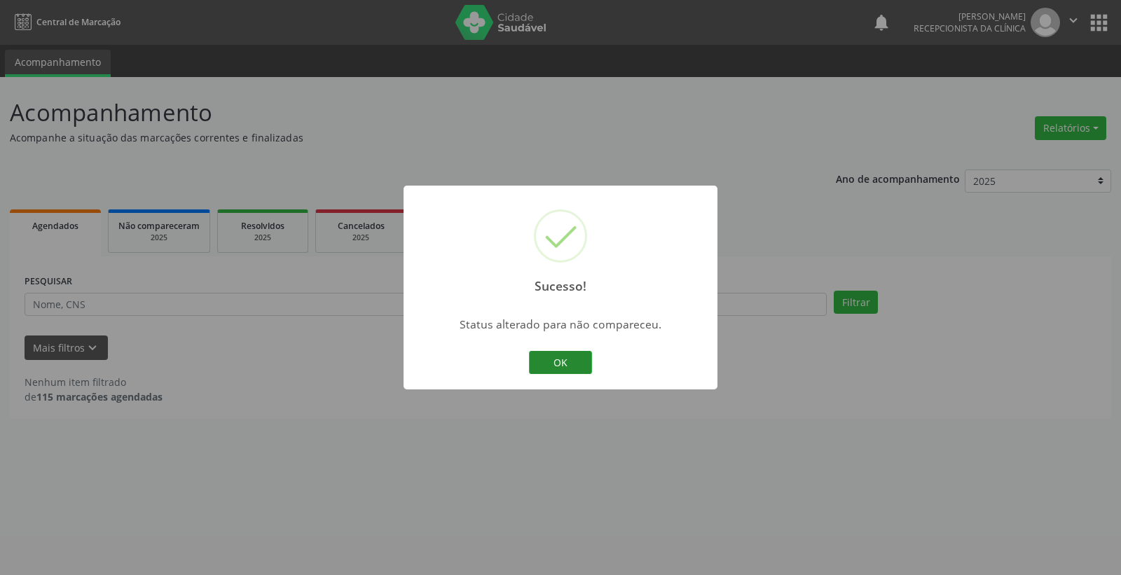
click at [564, 363] on button "OK" at bounding box center [560, 363] width 63 height 24
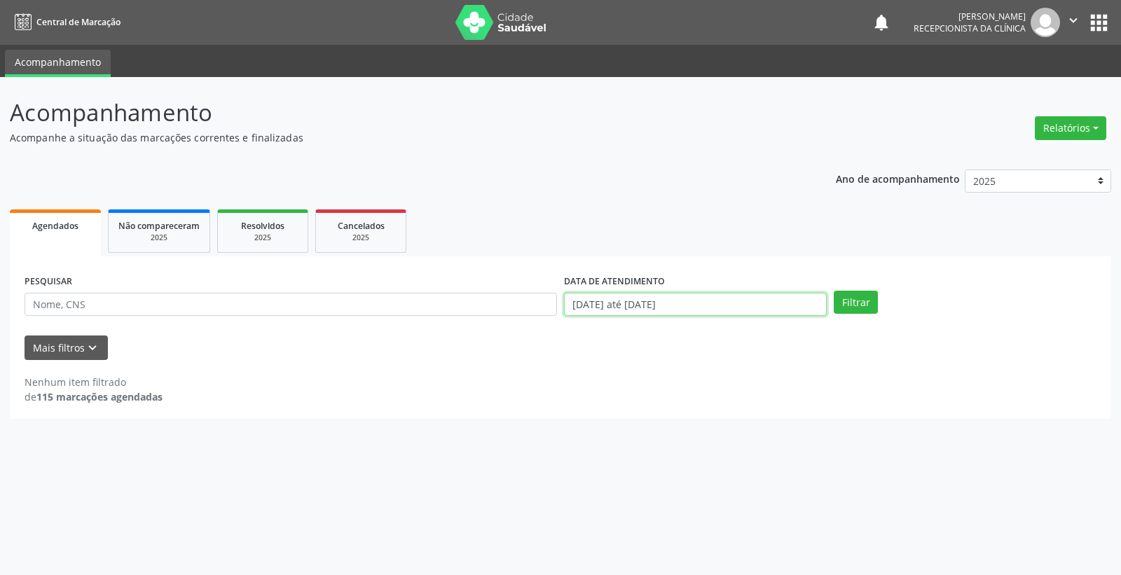
click at [682, 310] on input "[DATE] até [DATE]" at bounding box center [695, 305] width 263 height 24
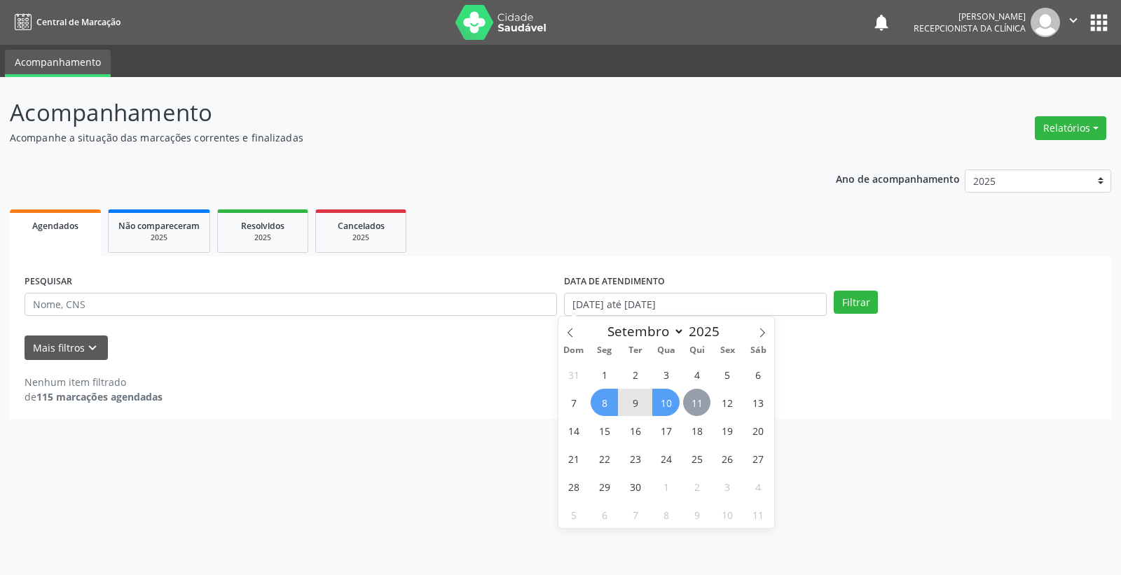
click at [703, 408] on span "11" at bounding box center [696, 402] width 27 height 27
type input "[DATE]"
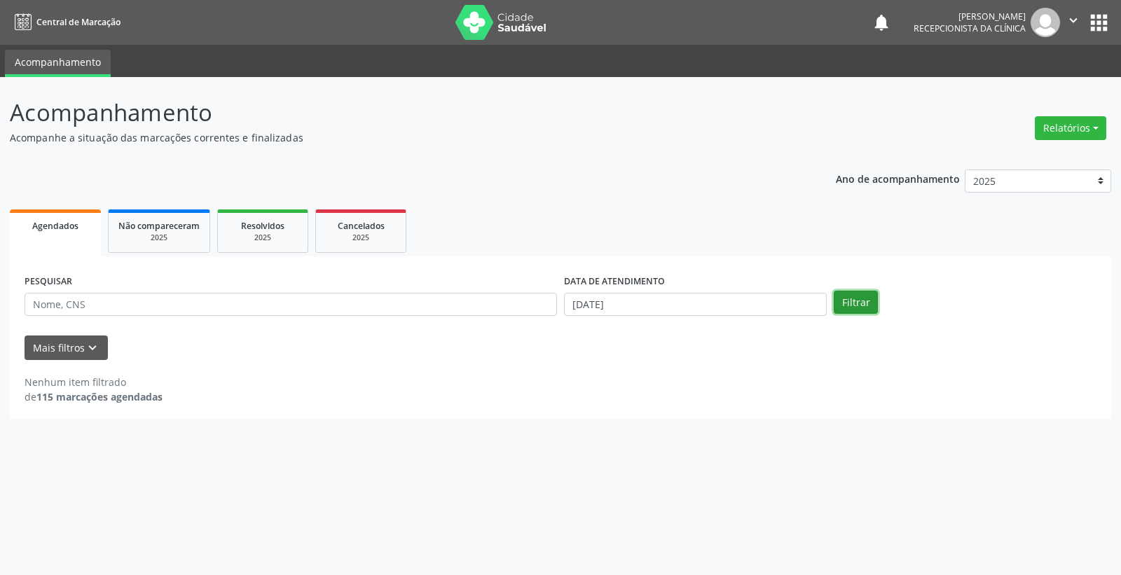
click at [852, 309] on button "Filtrar" at bounding box center [856, 303] width 44 height 24
